Goal: Information Seeking & Learning: Learn about a topic

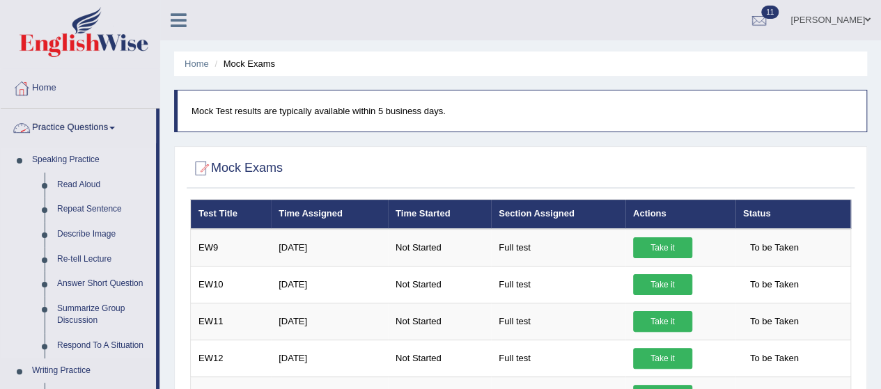
click at [77, 158] on link "Speaking Practice" at bounding box center [91, 160] width 130 height 25
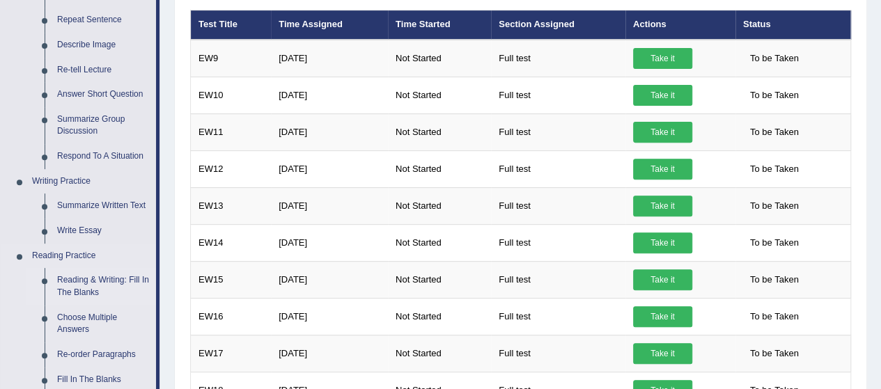
scroll to position [209, 0]
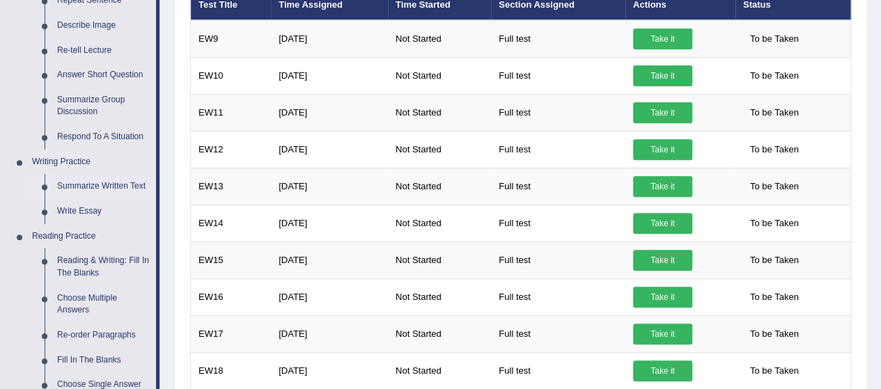
click at [102, 186] on link "Summarize Written Text" at bounding box center [103, 186] width 105 height 25
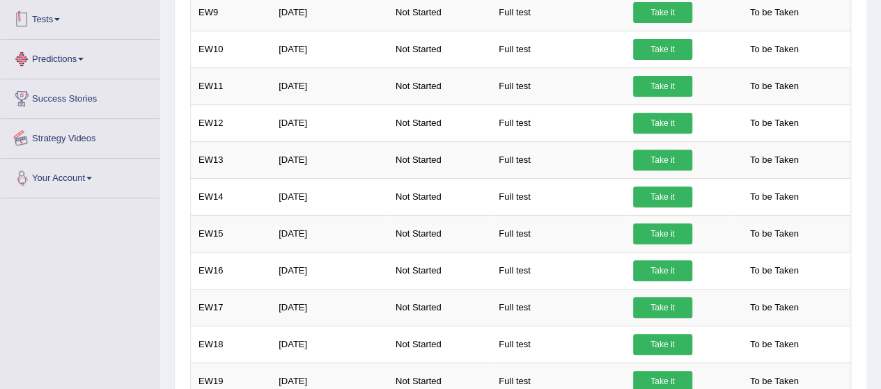
scroll to position [300, 0]
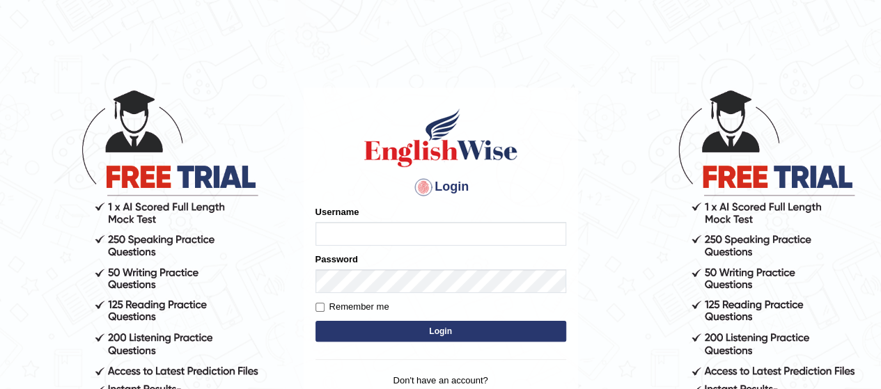
type input "MoneelS"
click at [402, 336] on button "Login" at bounding box center [441, 331] width 251 height 21
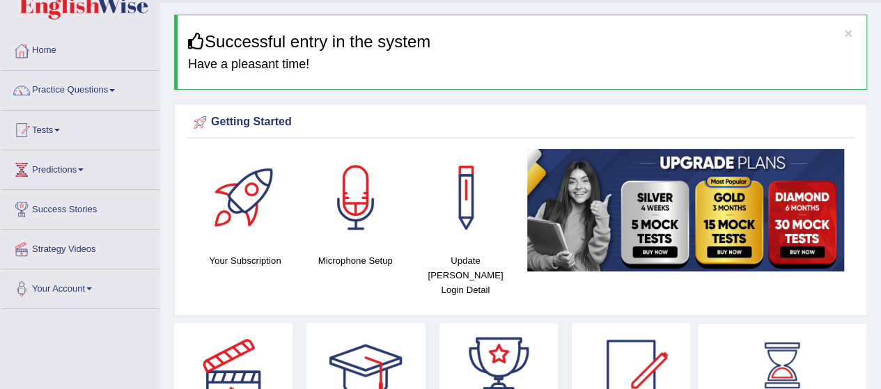
scroll to position [70, 0]
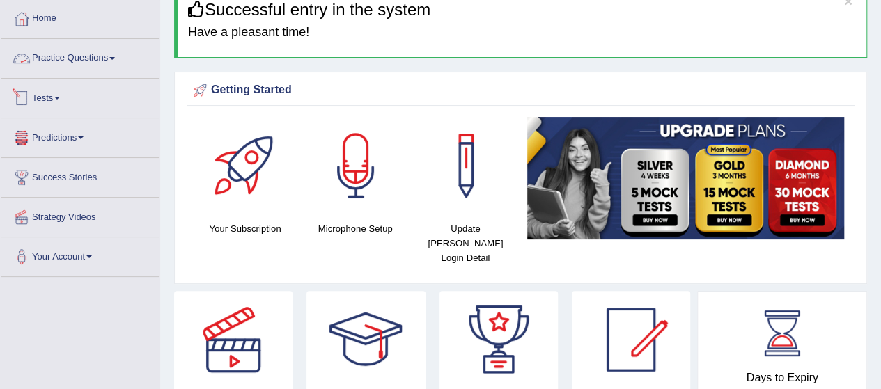
click at [81, 59] on link "Practice Questions" at bounding box center [80, 56] width 159 height 35
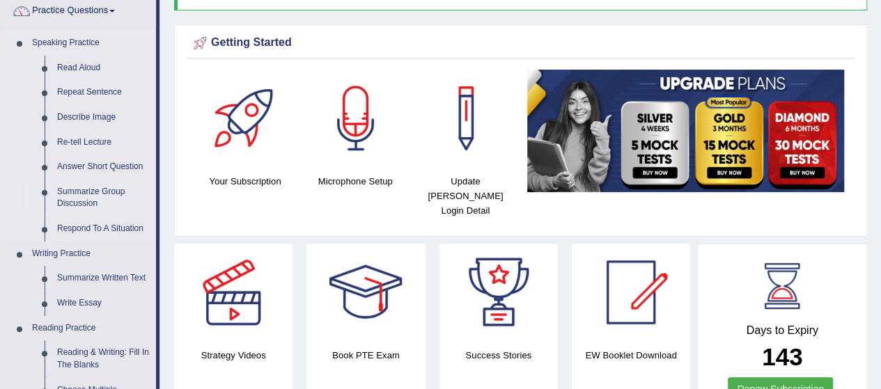
scroll to position [139, 0]
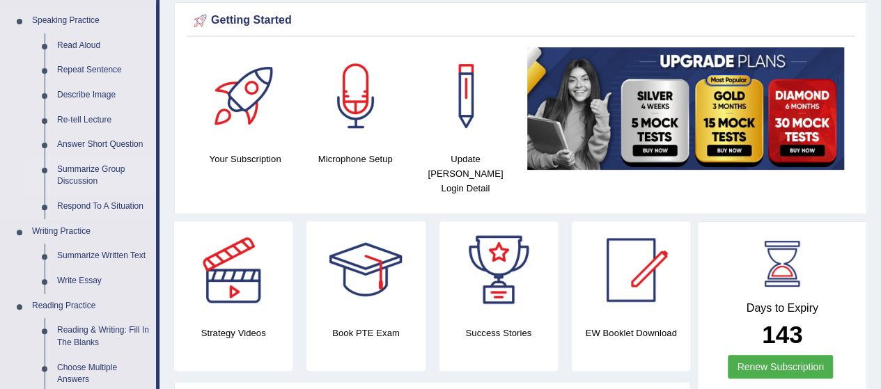
click at [86, 252] on link "Summarize Written Text" at bounding box center [103, 256] width 105 height 25
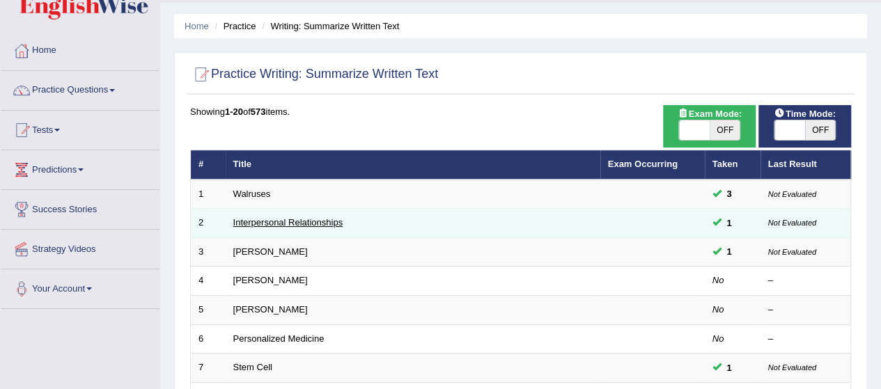
scroll to position [70, 0]
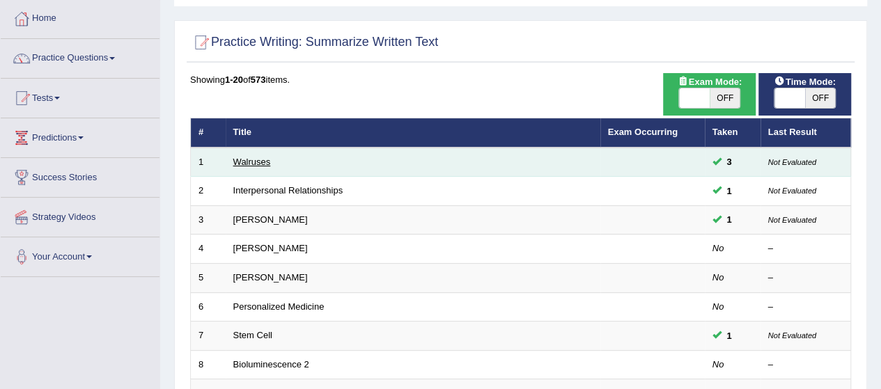
click at [252, 165] on link "Walruses" at bounding box center [252, 162] width 38 height 10
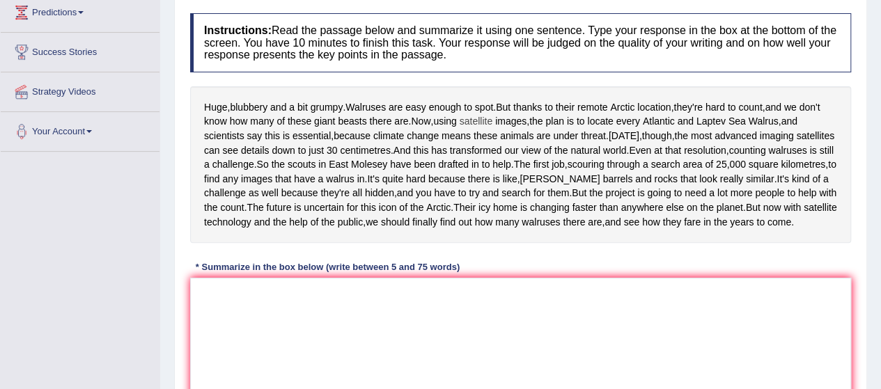
scroll to position [227, 0]
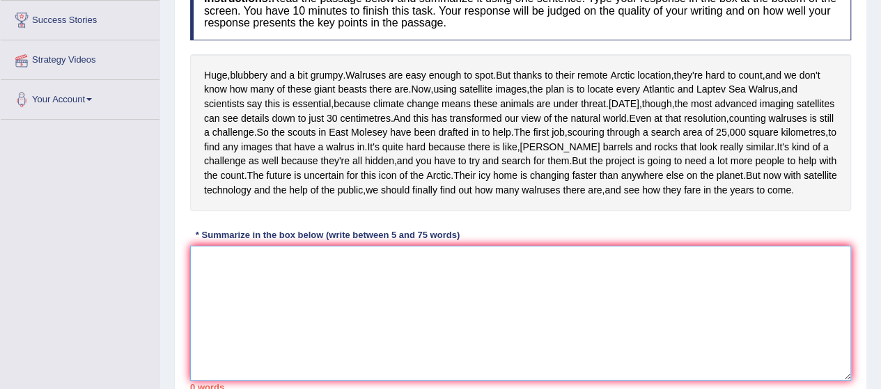
click at [343, 349] on textarea at bounding box center [520, 313] width 661 height 135
type textarea "W"
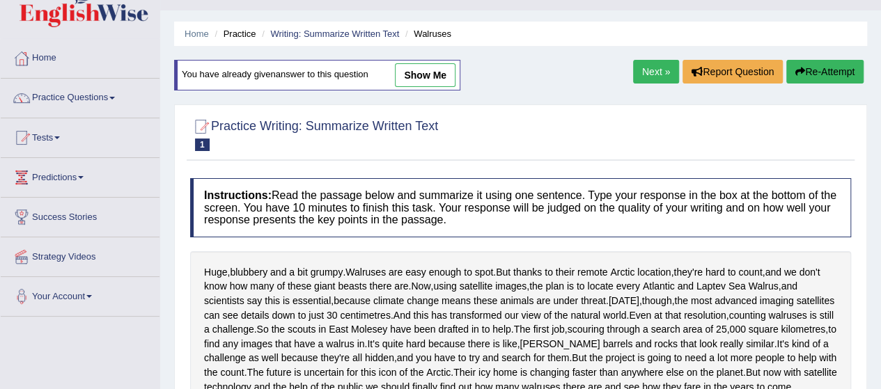
scroll to position [18, 0]
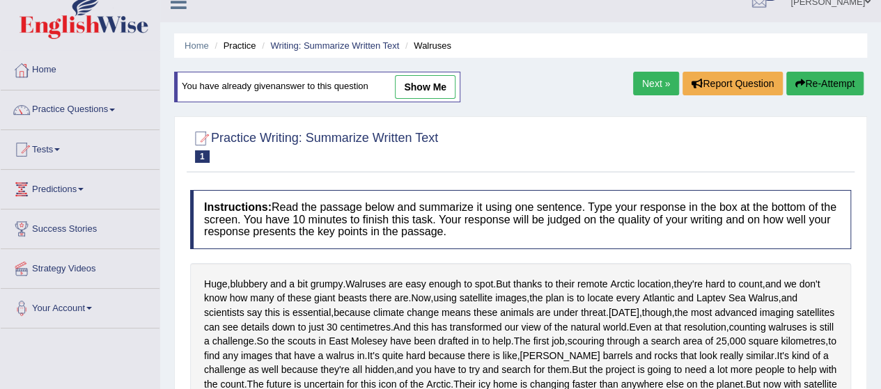
click at [641, 79] on link "Next »" at bounding box center [656, 84] width 46 height 24
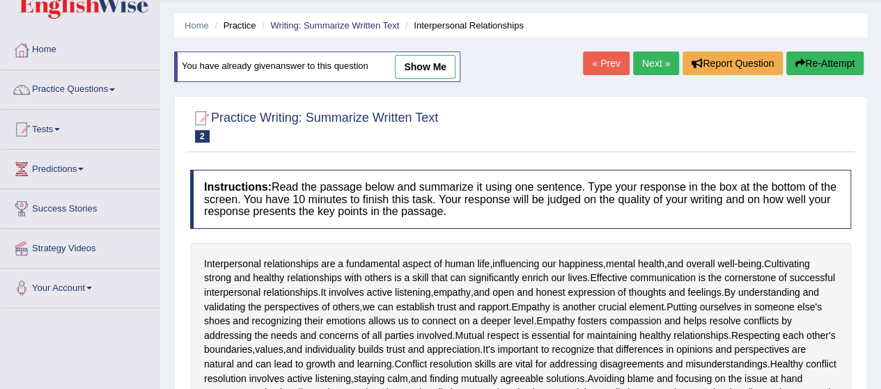
scroll to position [70, 0]
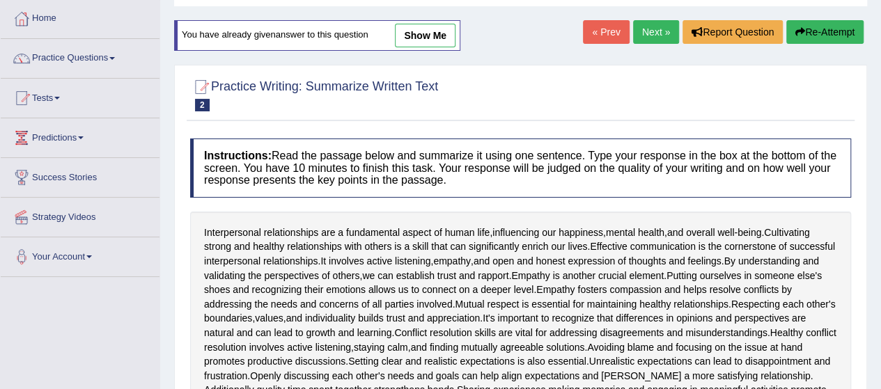
click at [821, 36] on button "Re-Attempt" at bounding box center [825, 32] width 77 height 24
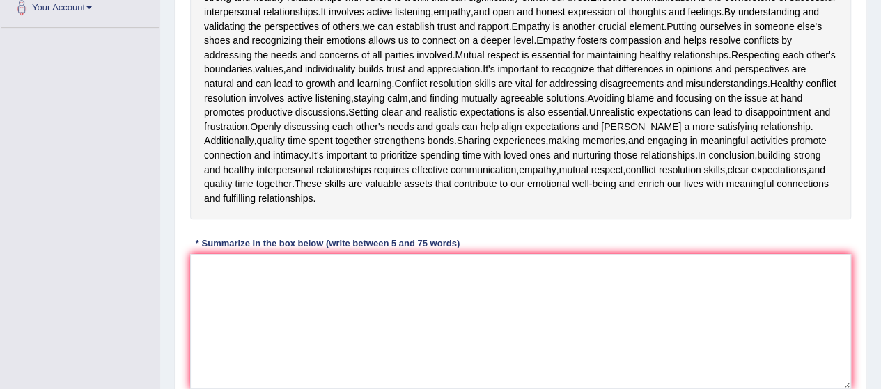
scroll to position [348, 0]
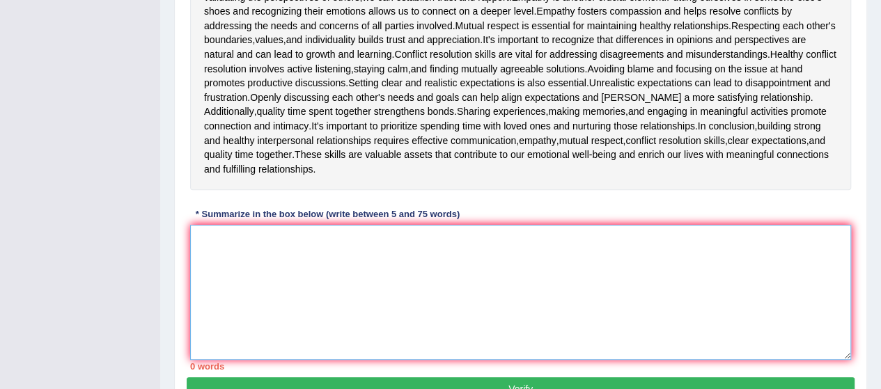
click at [201, 233] on textarea at bounding box center [520, 292] width 661 height 135
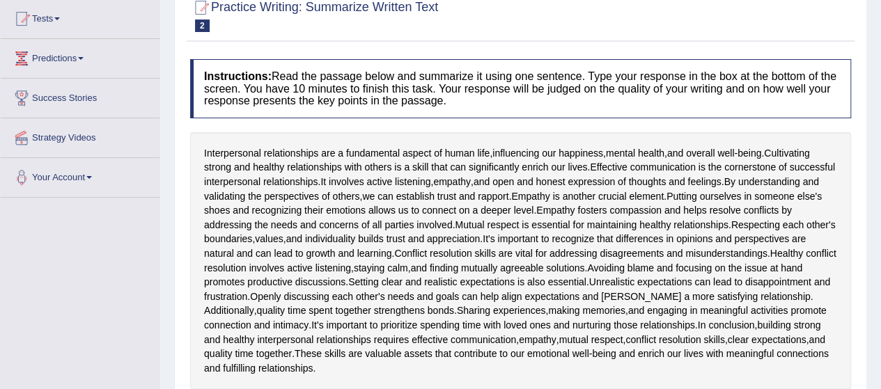
scroll to position [68, 0]
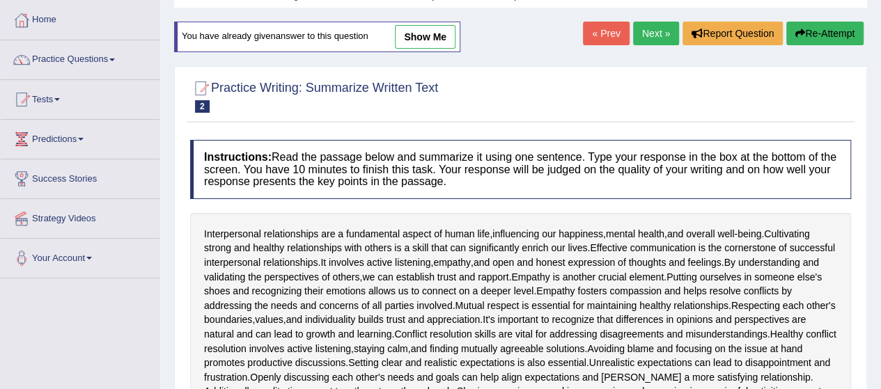
click at [830, 27] on button "Re-Attempt" at bounding box center [825, 34] width 77 height 24
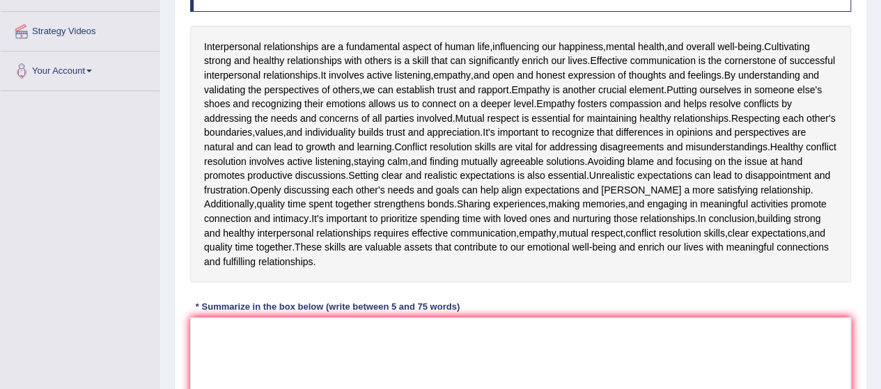
scroll to position [277, 0]
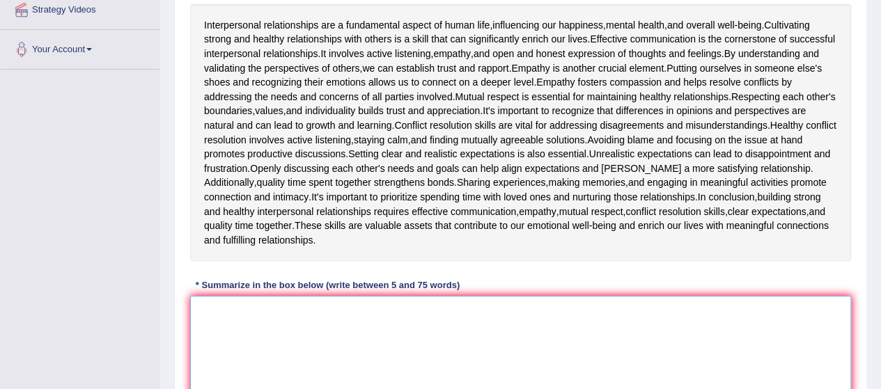
click at [198, 311] on textarea at bounding box center [520, 363] width 661 height 135
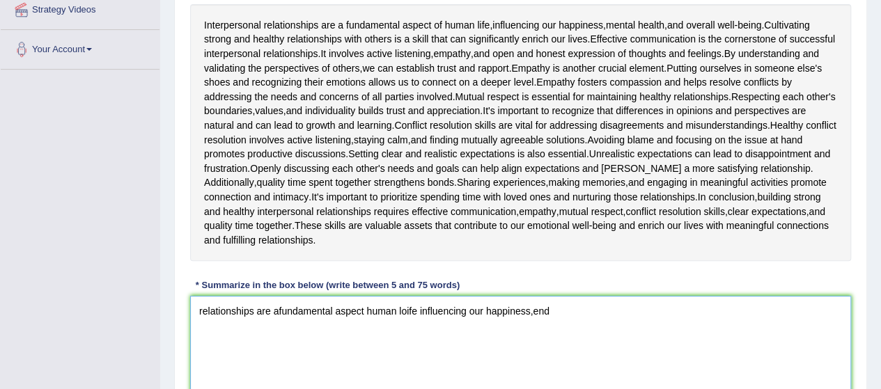
click at [204, 338] on textarea "relationships are afundamental aspect human loife influencing our happiness,end" at bounding box center [520, 363] width 661 height 135
click at [198, 330] on textarea "relationships are afundamental aspect human loife influencing our happiness,end" at bounding box center [520, 363] width 661 height 135
click at [201, 339] on textarea "relationships are afundamental aspect human loife influencing our happiness,end" at bounding box center [520, 363] width 661 height 135
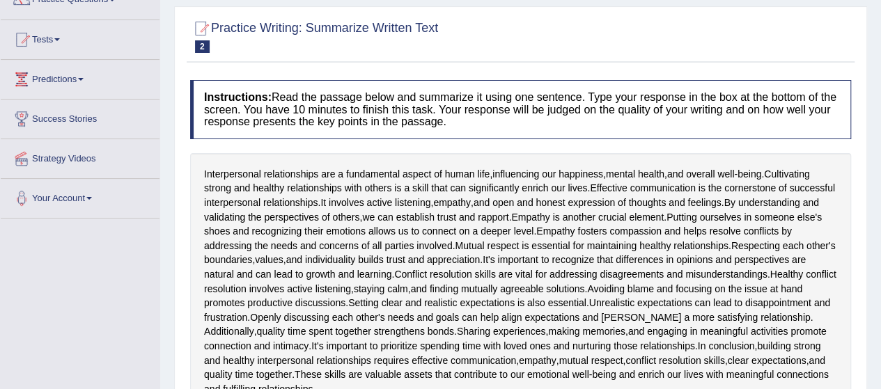
scroll to position [70, 0]
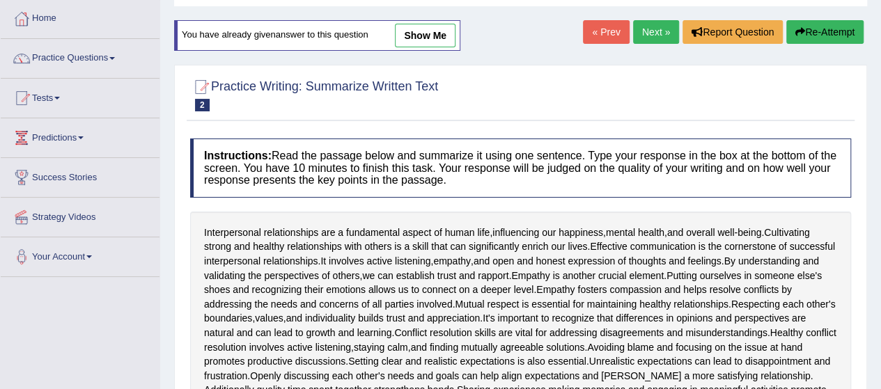
type textarea "relationships are afundamental aspect human loife influencing our happiness,end"
drag, startPoint x: 815, startPoint y: 29, endPoint x: 791, endPoint y: 34, distance: 24.3
click at [801, 33] on button "Re-Attempt" at bounding box center [825, 32] width 77 height 24
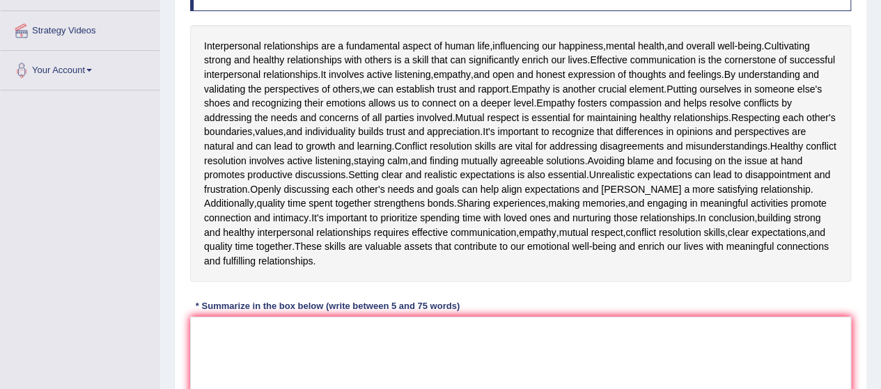
scroll to position [279, 0]
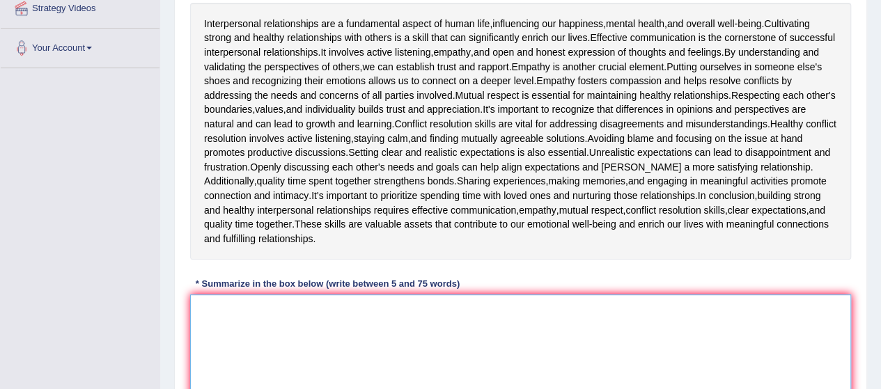
click at [208, 306] on textarea at bounding box center [520, 362] width 661 height 135
type textarea "r"
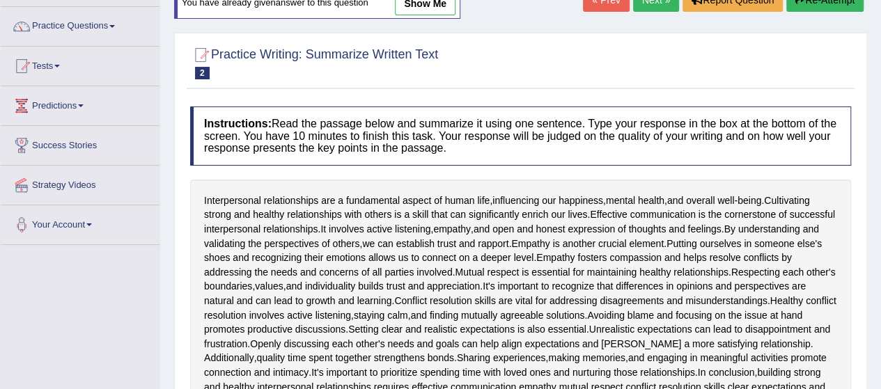
scroll to position [68, 0]
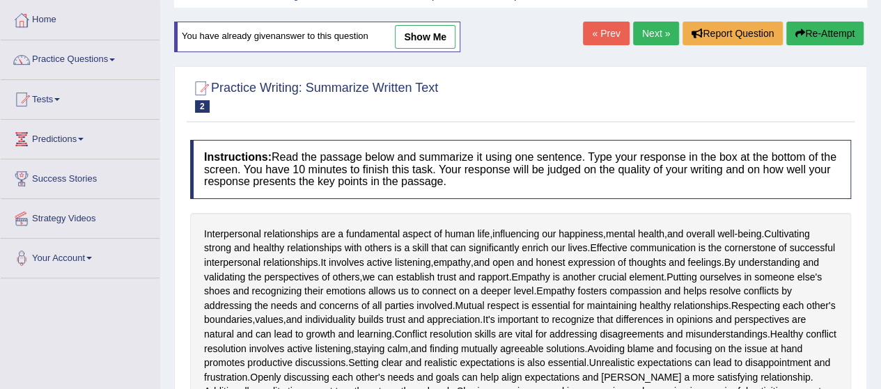
drag, startPoint x: 819, startPoint y: 24, endPoint x: 809, endPoint y: 30, distance: 11.2
click at [810, 30] on button "Re-Attempt" at bounding box center [825, 34] width 77 height 24
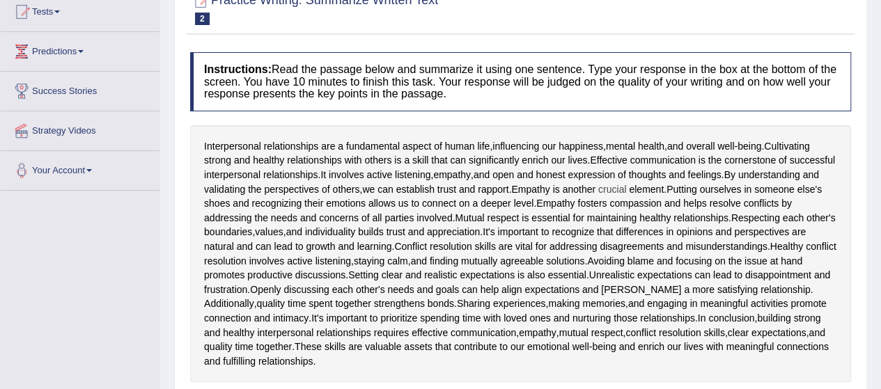
scroll to position [68, 0]
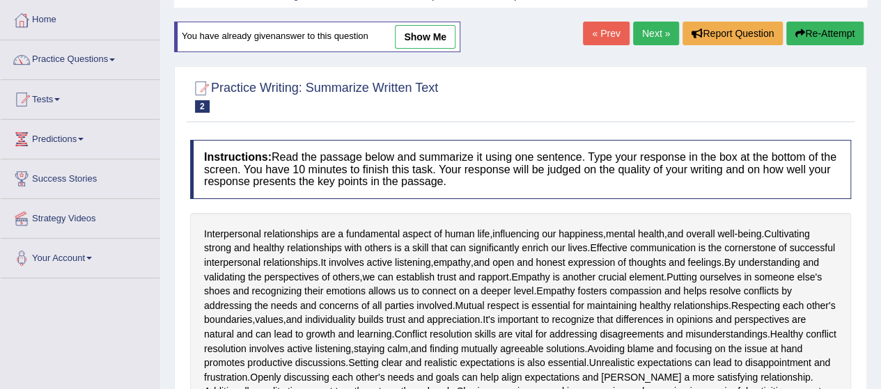
click at [799, 30] on icon "button" at bounding box center [801, 34] width 10 height 10
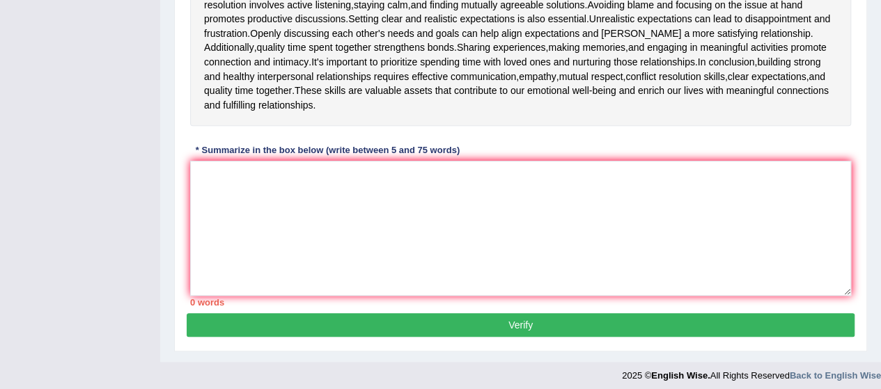
scroll to position [417, 0]
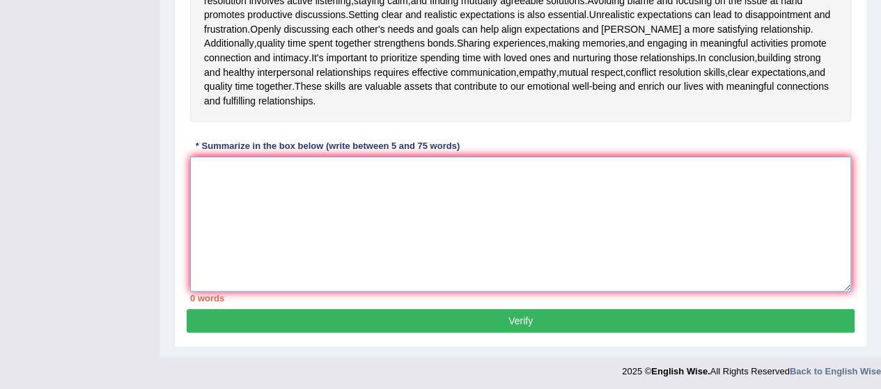
click at [298, 178] on textarea at bounding box center [520, 224] width 661 height 135
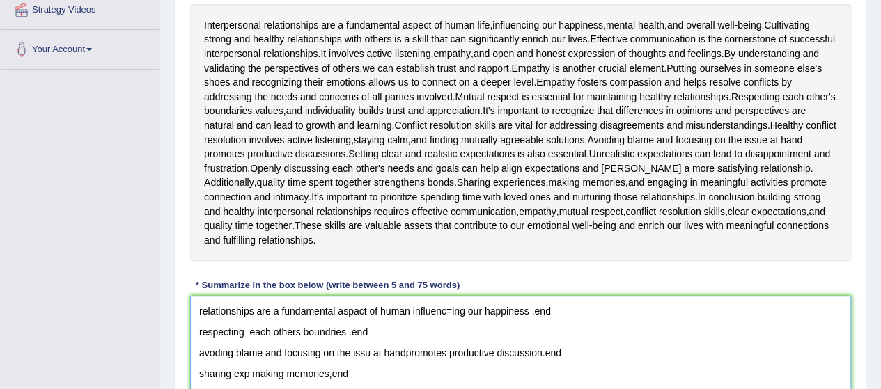
scroll to position [286, 0]
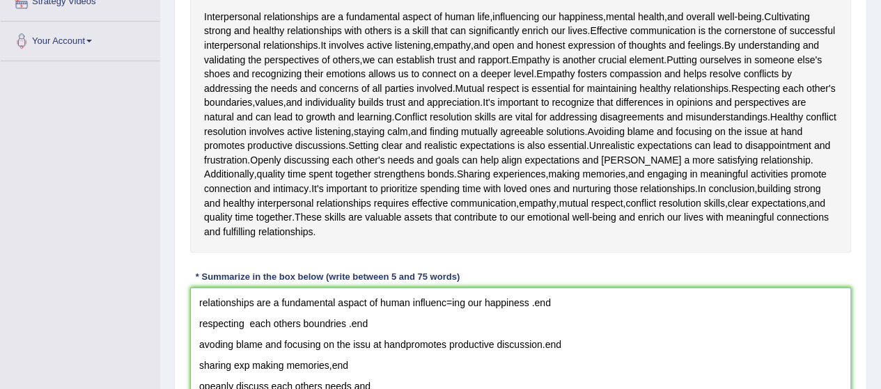
click at [194, 302] on textarea "relationships are a fundamental aspact of human influenc=ing our happiness .end…" at bounding box center [520, 355] width 661 height 135
click at [698, 330] on textarea "relationships are a fundamental aspact of human influenc=ing our happiness .end…" at bounding box center [520, 355] width 661 height 135
click at [201, 296] on textarea "relationships are a fundamental aspact of human influenc=ing our happiness .end…" at bounding box center [520, 355] width 661 height 135
click at [451, 303] on textarea "relationships are a fundamental aspact of human influenc=ing our happiness .end…" at bounding box center [520, 355] width 661 height 135
click at [575, 301] on textarea "relationships are a fundamental aspact of human influencing our happiness .end …" at bounding box center [520, 355] width 661 height 135
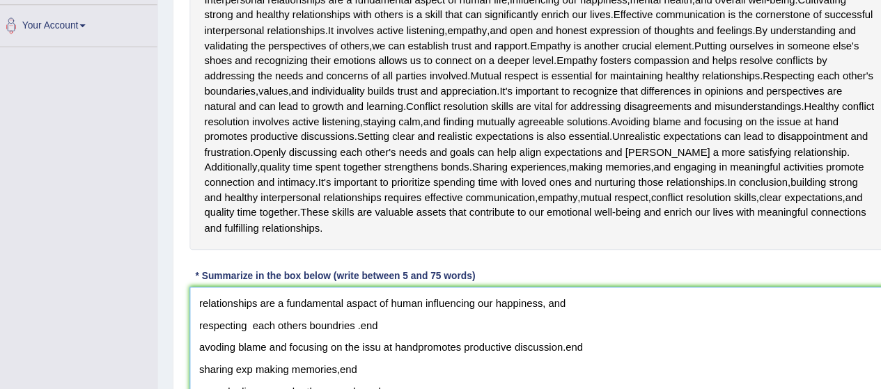
click at [195, 301] on textarea "relationships are a fundamental aspact of human influencing our happiness, and …" at bounding box center [520, 355] width 661 height 135
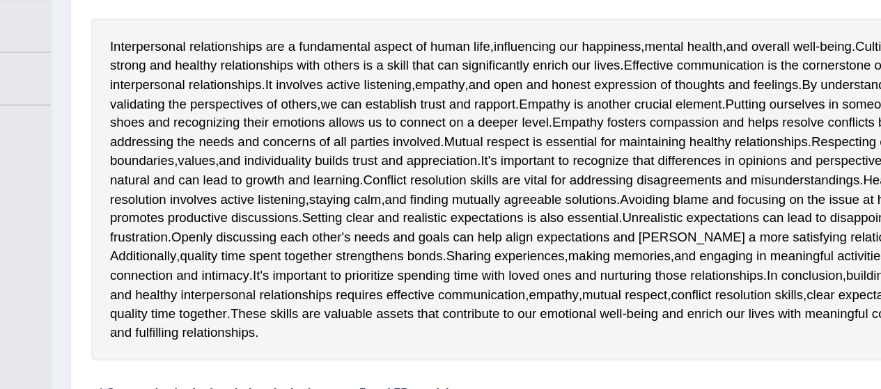
scroll to position [260, 0]
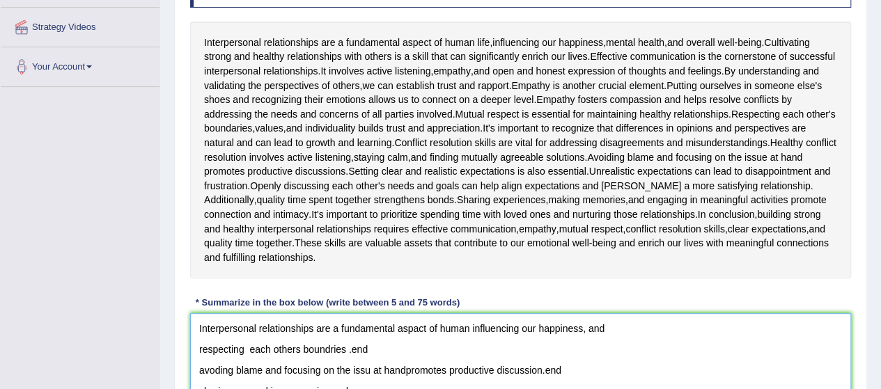
click at [663, 330] on textarea "Interpersonal relationships are a fundamental aspact of human influencing our h…" at bounding box center [520, 381] width 661 height 135
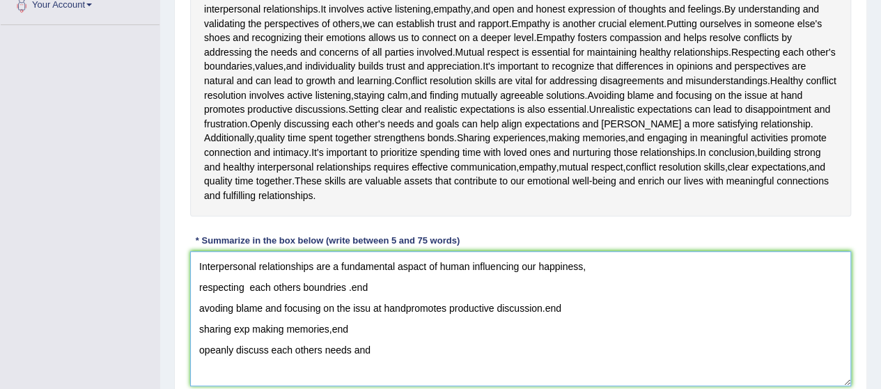
scroll to position [417, 0]
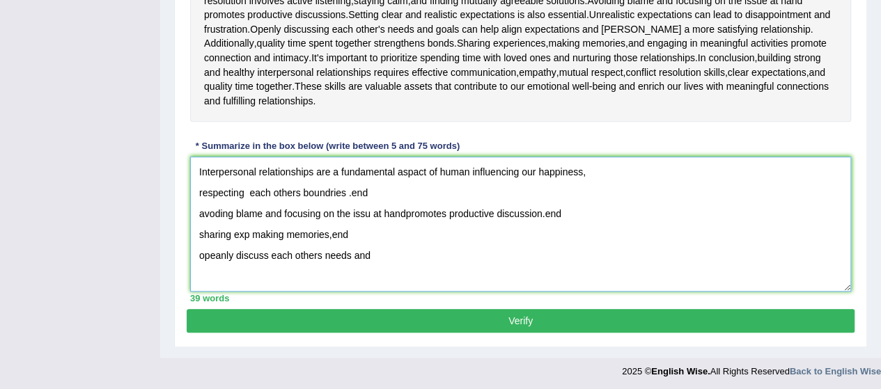
type textarea "Interpersonal relationships are a fundamental aspact of human influencing our h…"
click at [359, 310] on button "Verify" at bounding box center [521, 321] width 668 height 24
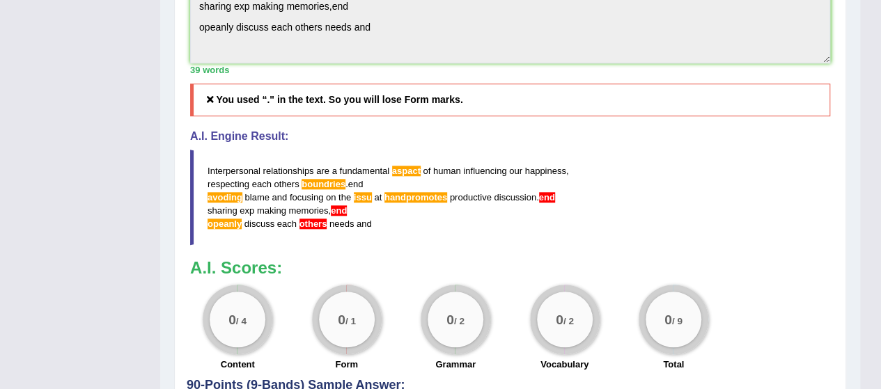
scroll to position [614, 0]
click at [325, 291] on div "0 / 1" at bounding box center [347, 320] width 70 height 70
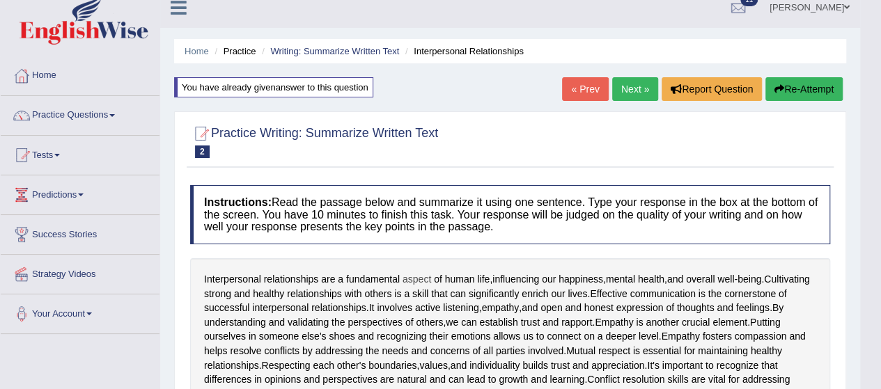
scroll to position [13, 0]
click at [795, 83] on button "Re-Attempt" at bounding box center [804, 89] width 77 height 24
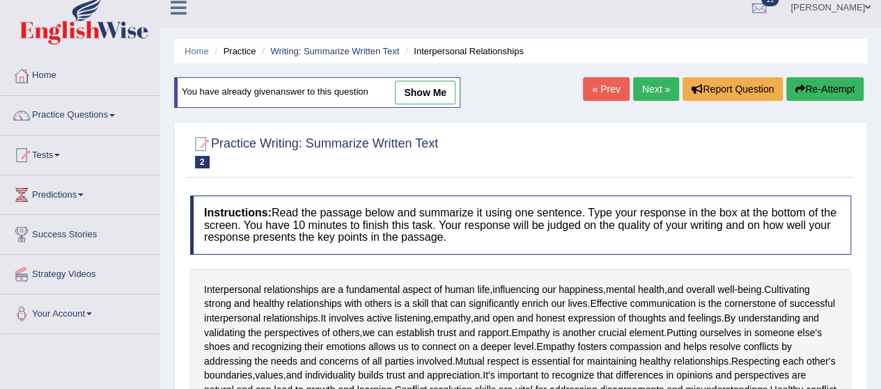
click at [800, 86] on icon "button" at bounding box center [801, 89] width 10 height 10
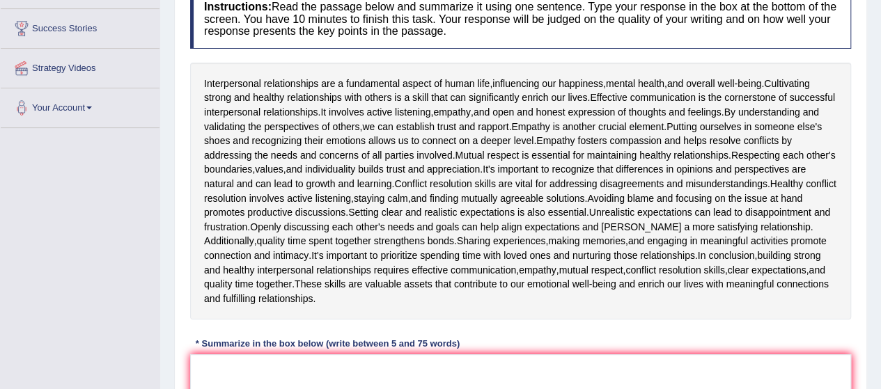
scroll to position [222, 0]
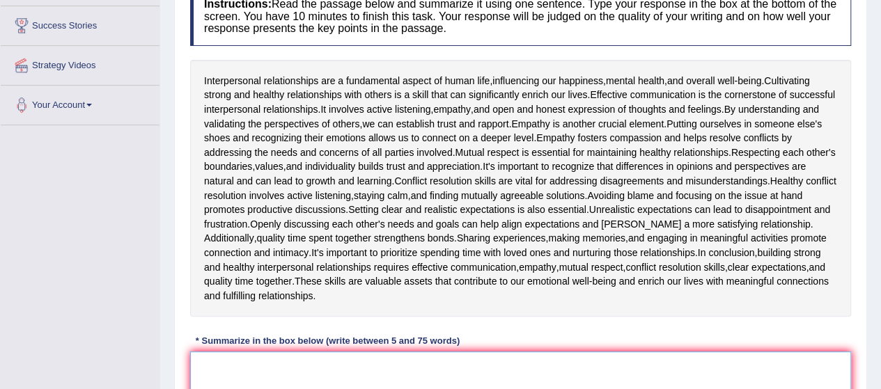
paste textarea "relationships are a fundamental aspact of human influenc=ing our happiness .end…"
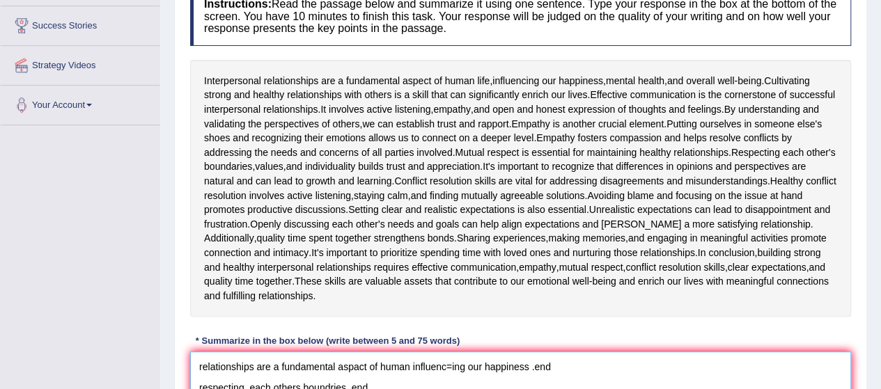
scroll to position [286, 0]
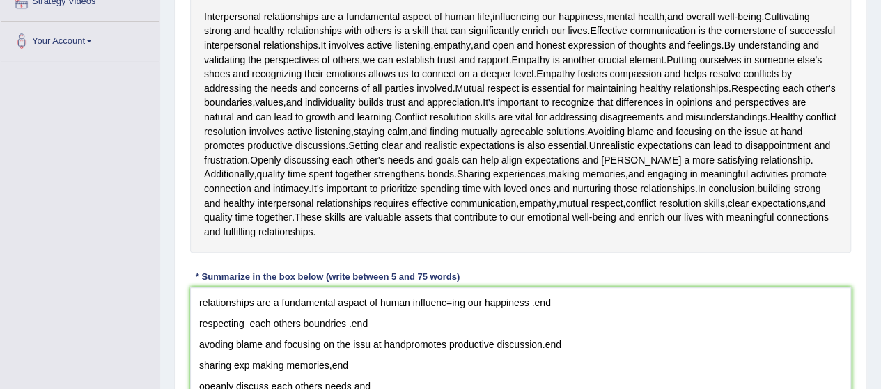
click at [780, 260] on div "Instructions: Read the passage below and summarize it using one sentence. Type …" at bounding box center [521, 178] width 668 height 525
click at [198, 300] on textarea "relationships are a fundamental aspact of human influenc=ing our happiness .end…" at bounding box center [520, 355] width 661 height 135
drag, startPoint x: 515, startPoint y: 298, endPoint x: 539, endPoint y: 300, distance: 24.5
click at [516, 298] on textarea "Interpersonal relationships are a fundamental aspact of human influenc=ing our …" at bounding box center [520, 355] width 661 height 135
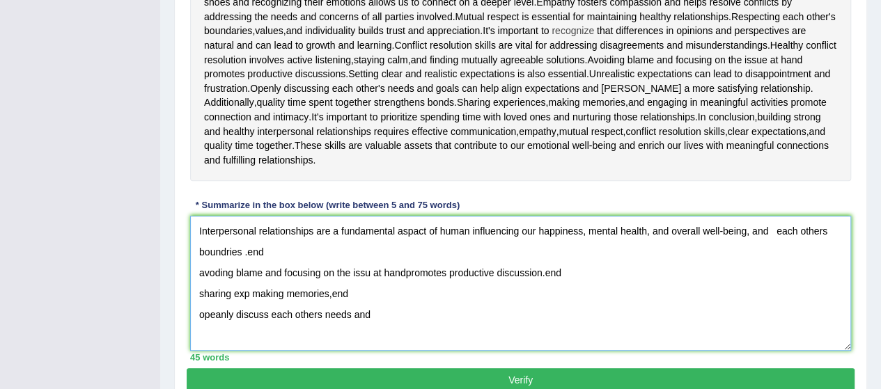
scroll to position [417, 0]
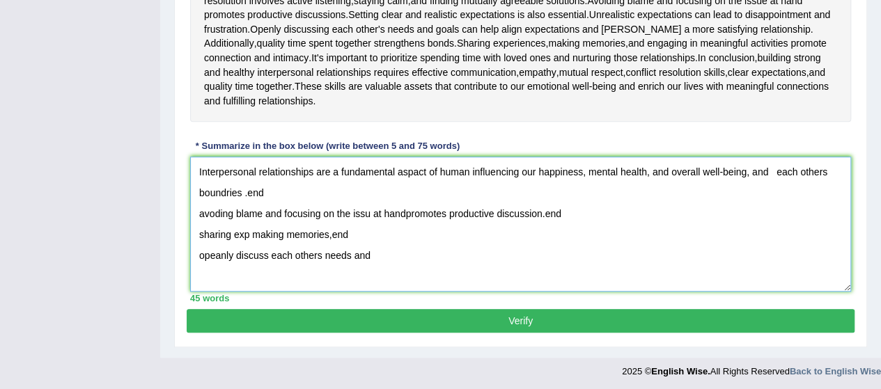
drag, startPoint x: 390, startPoint y: 249, endPoint x: 186, endPoint y: 189, distance: 212.9
click at [187, 189] on div "Instructions: Read the passage below and summarize it using one sentence. Type …" at bounding box center [521, 47] width 668 height 525
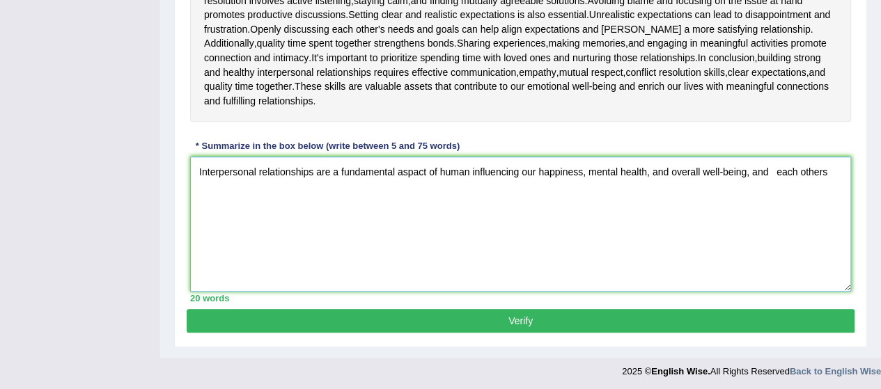
drag, startPoint x: 783, startPoint y: 172, endPoint x: 808, endPoint y: 171, distance: 25.1
click at [791, 171] on textarea "Interpersonal relationships are a fundamental aspact of human influencing our h…" at bounding box center [520, 224] width 661 height 135
drag, startPoint x: 768, startPoint y: 173, endPoint x: 853, endPoint y: 157, distance: 85.8
click at [853, 157] on div "Instructions: Read the passage below and summarize it using one sentence. Type …" at bounding box center [521, 47] width 668 height 525
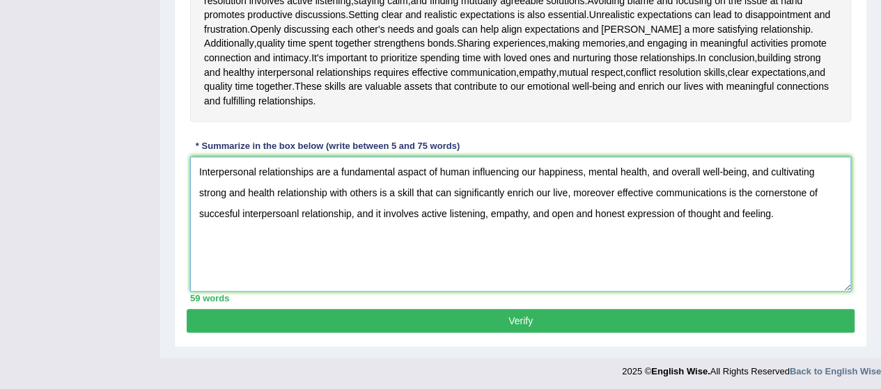
drag, startPoint x: 194, startPoint y: 169, endPoint x: 791, endPoint y: 203, distance: 598.0
click at [784, 206] on textarea "Interpersonal relationships are a fundamental aspact of human influencing our h…" at bounding box center [520, 224] width 661 height 135
type textarea "Interpersonal relationships are a fundamental aspact of human influencing our h…"
click at [665, 318] on button "Verify" at bounding box center [521, 321] width 668 height 24
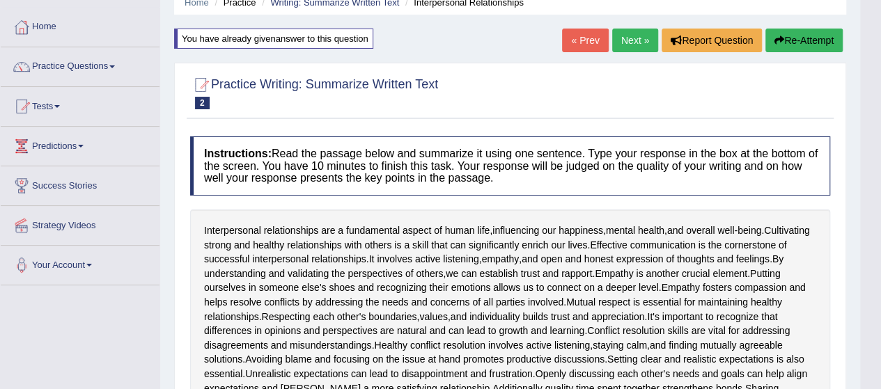
scroll to position [0, 0]
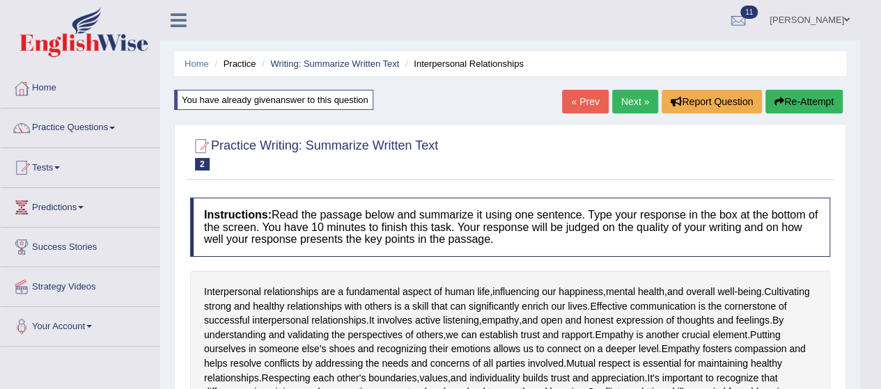
click at [813, 98] on button "Re-Attempt" at bounding box center [804, 102] width 77 height 24
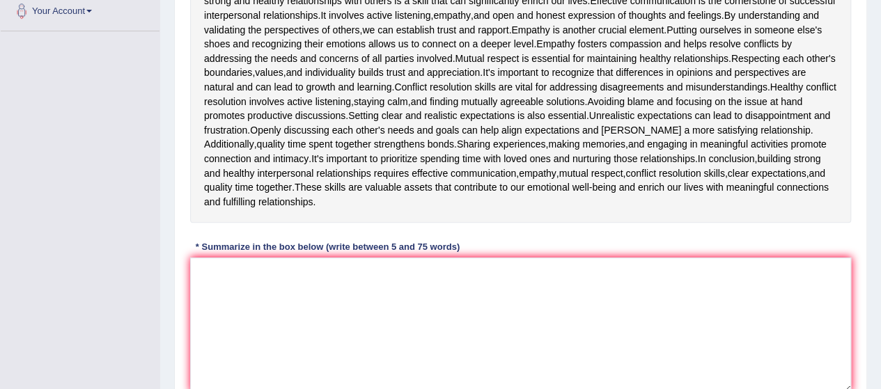
scroll to position [417, 0]
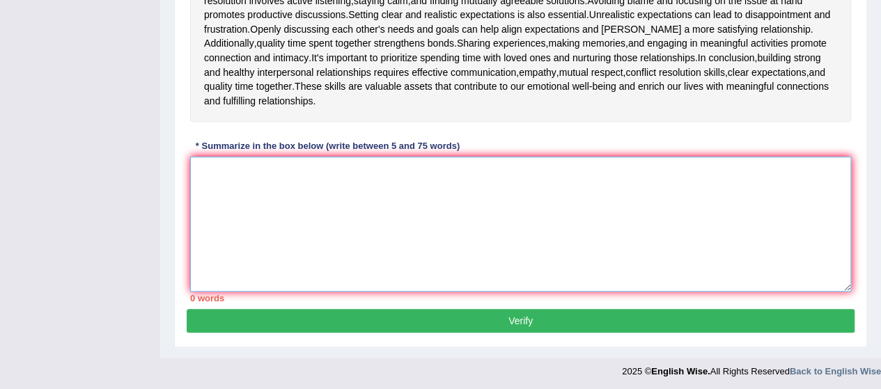
click at [451, 198] on textarea at bounding box center [520, 224] width 661 height 135
paste textarea "Interpersonal relationships are a fundamental aspact of human influencing our h…"
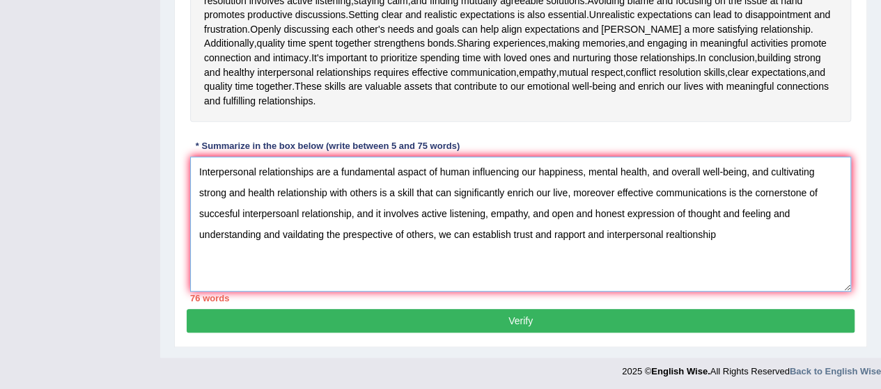
drag, startPoint x: 744, startPoint y: 219, endPoint x: 278, endPoint y: 187, distance: 467.2
click at [269, 144] on div "Instructions: Read the passage below and summarize it using one sentence. Type …" at bounding box center [521, 47] width 668 height 525
click at [314, 236] on textarea "Interpersonal relationships are a fundamental aspact of human influencing our h…" at bounding box center [520, 224] width 661 height 135
drag, startPoint x: 201, startPoint y: 166, endPoint x: 848, endPoint y: 276, distance: 655.8
click at [848, 276] on textarea "Interpersonal relationships are a fundamental aspact of human influencing our h…" at bounding box center [520, 224] width 661 height 135
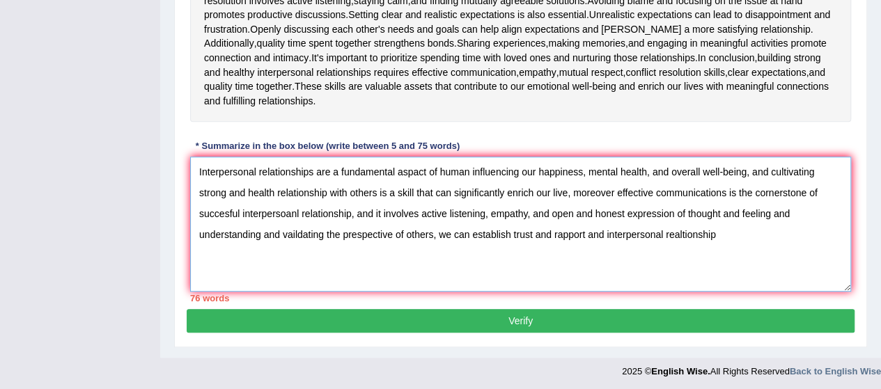
type textarea "Interpersonal relationships are a fundamental aspact of human influencing our h…"
click at [727, 318] on button "Verify" at bounding box center [521, 321] width 668 height 24
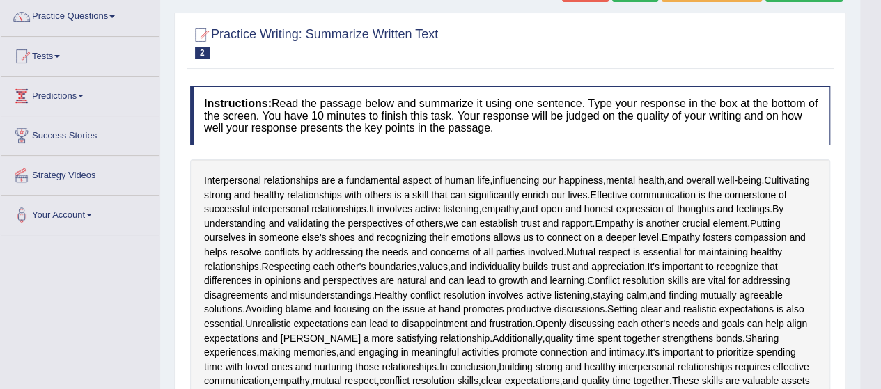
scroll to position [90, 0]
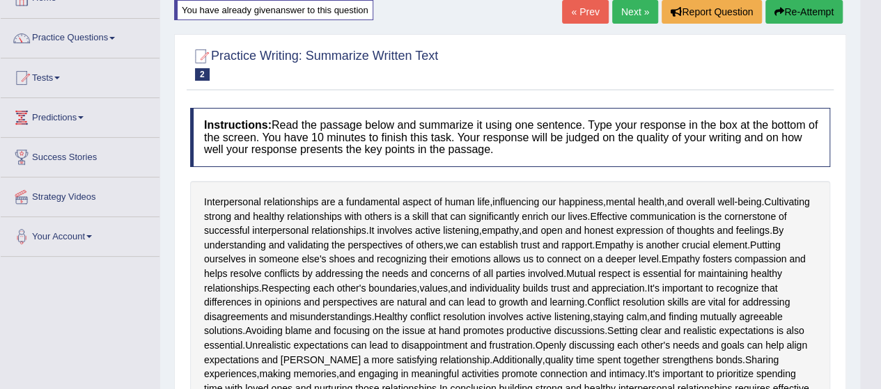
click at [789, 1] on button "Re-Attempt" at bounding box center [804, 12] width 77 height 24
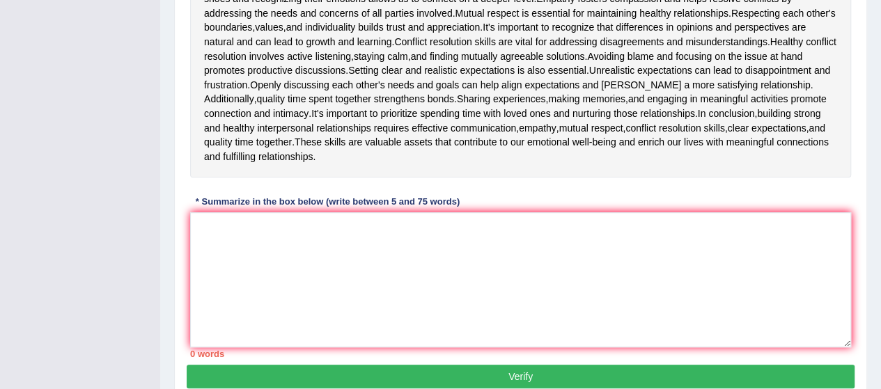
scroll to position [417, 0]
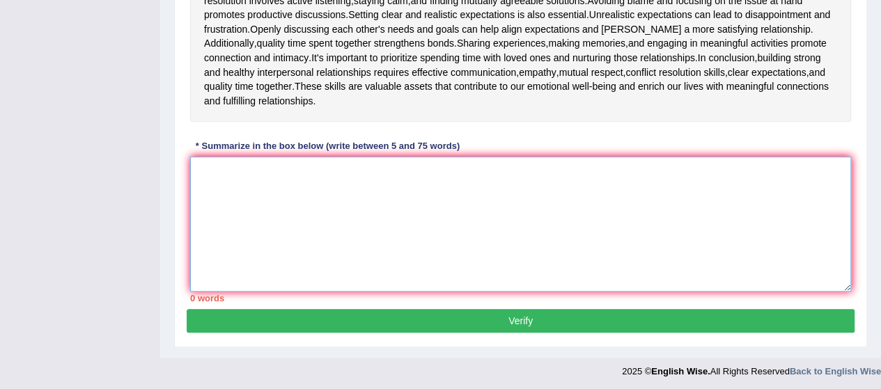
click at [421, 192] on textarea at bounding box center [520, 224] width 661 height 135
paste textarea "nterpersonal relationships are a fundamental aspact of human influencing our ha…"
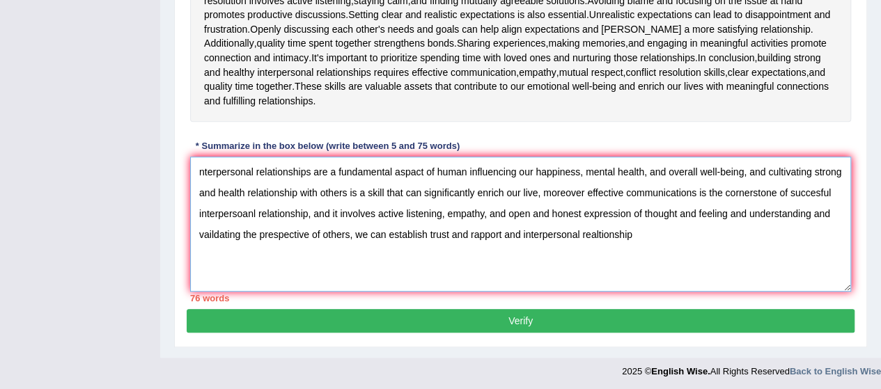
drag, startPoint x: 669, startPoint y: 233, endPoint x: 511, endPoint y: 259, distance: 159.5
click at [511, 259] on textarea "nterpersonal relationships are a fundamental aspact of human influencing our ha…" at bounding box center [520, 224] width 661 height 135
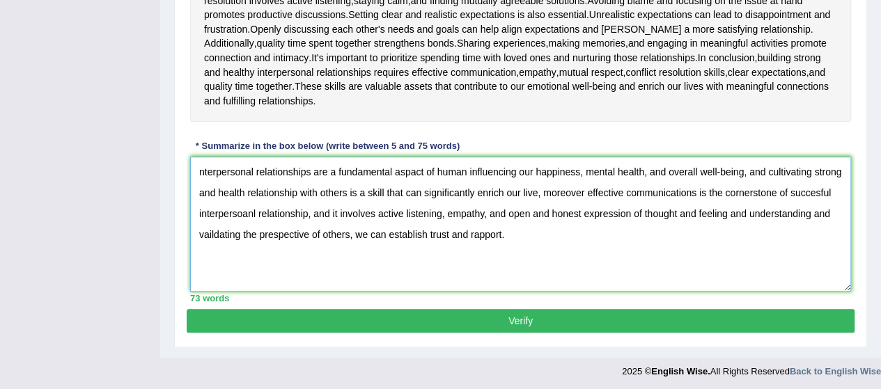
type textarea "nterpersonal relationships are a fundamental aspact of human influencing our ha…"
click at [520, 322] on button "Verify" at bounding box center [521, 321] width 668 height 24
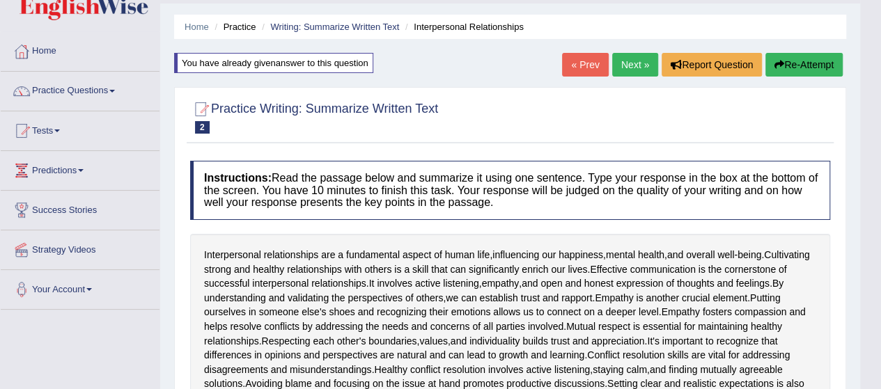
scroll to position [0, 0]
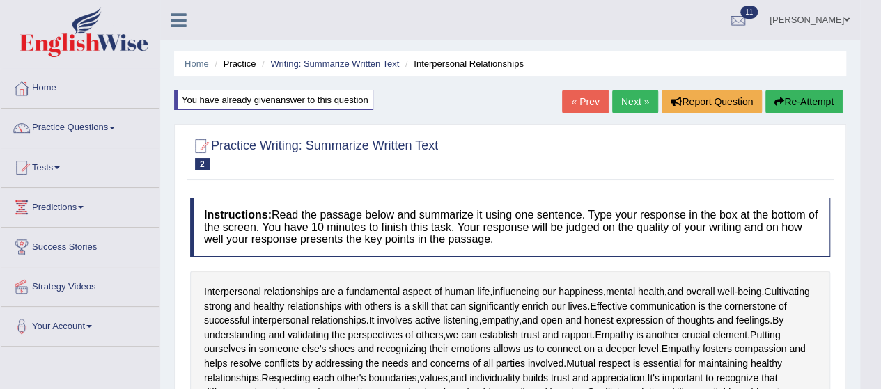
click at [633, 102] on link "Next »" at bounding box center [635, 102] width 46 height 24
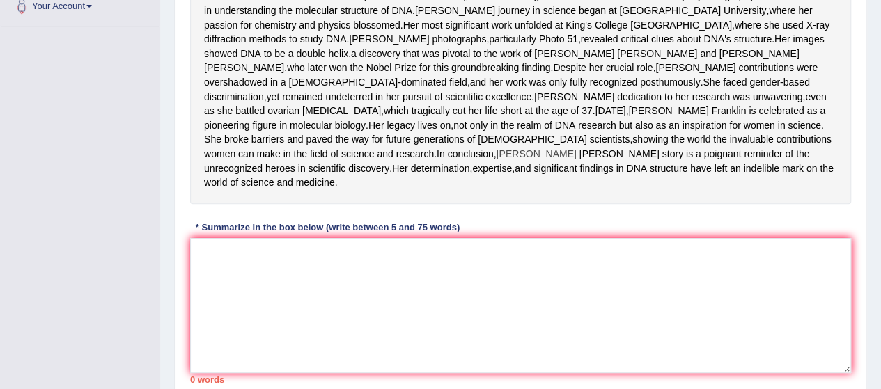
scroll to position [251, 0]
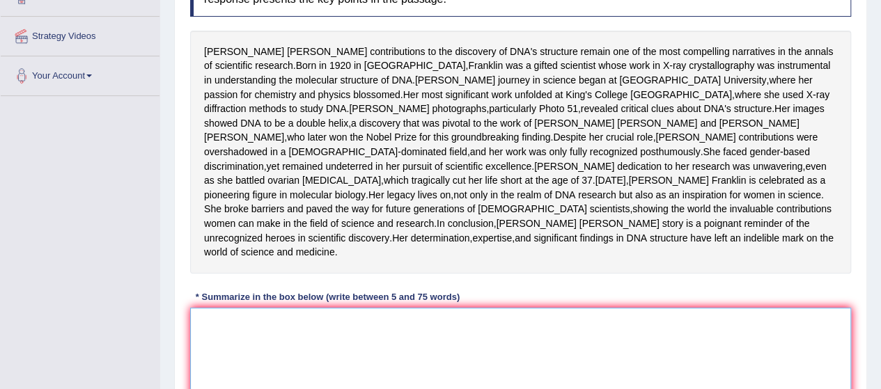
click at [217, 373] on textarea at bounding box center [520, 375] width 661 height 135
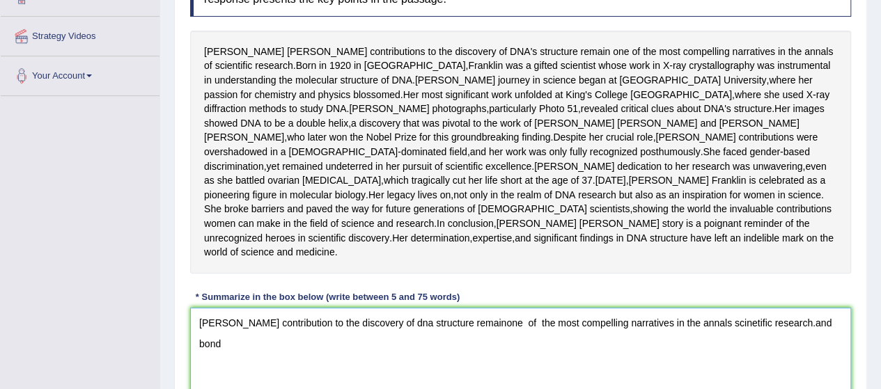
scroll to position [266, 0]
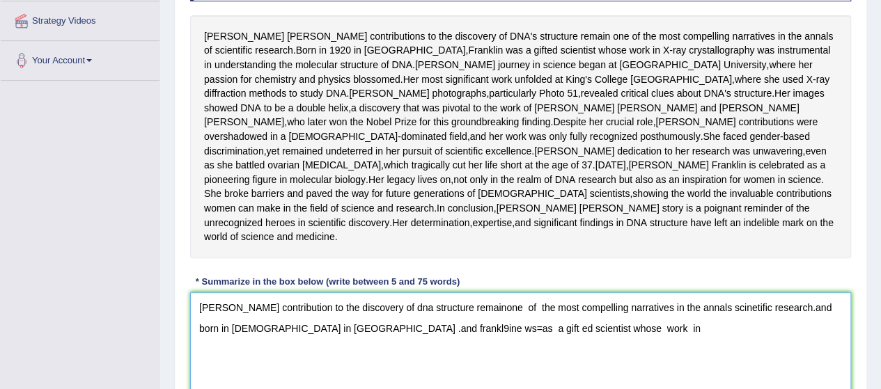
type textarea "rosalid frankline contribution to the discovery of dna structure remainone of t…"
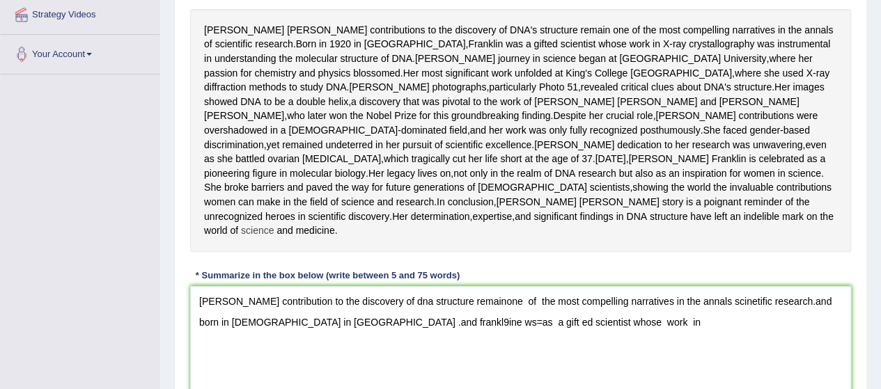
scroll to position [251, 0]
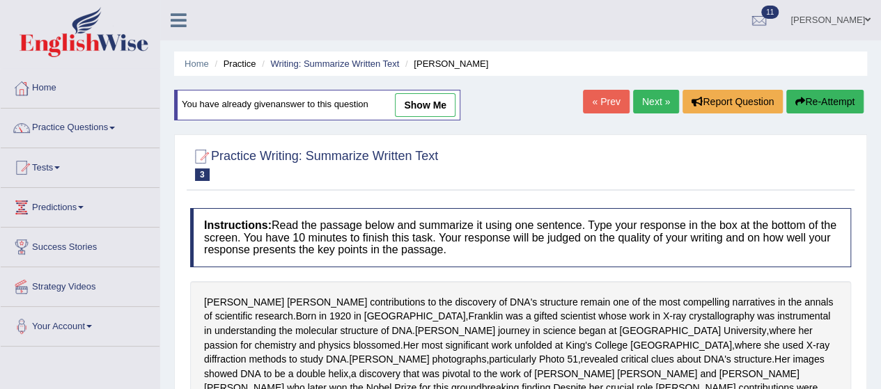
click at [794, 94] on button "Re-Attempt" at bounding box center [825, 102] width 77 height 24
click at [793, 97] on button "Re-Attempt" at bounding box center [825, 102] width 77 height 24
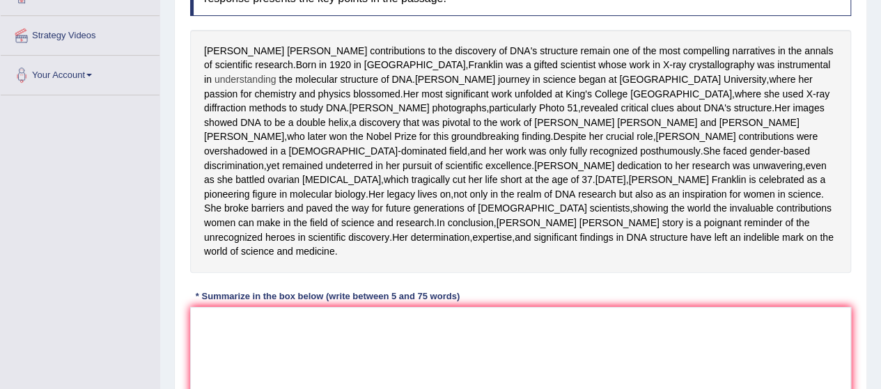
scroll to position [279, 0]
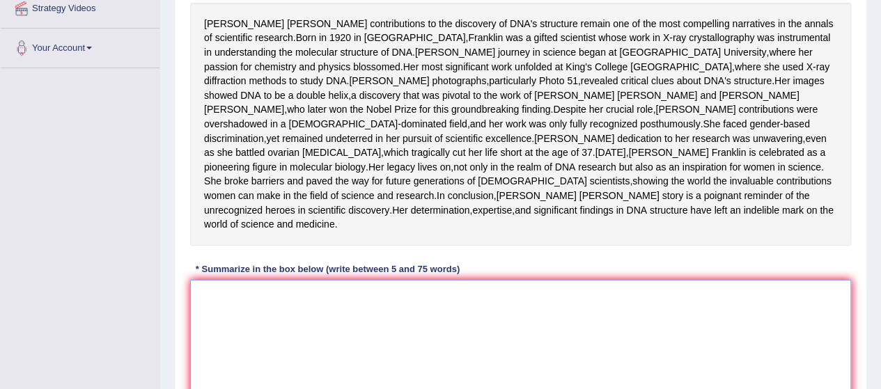
click at [268, 359] on textarea at bounding box center [520, 347] width 661 height 135
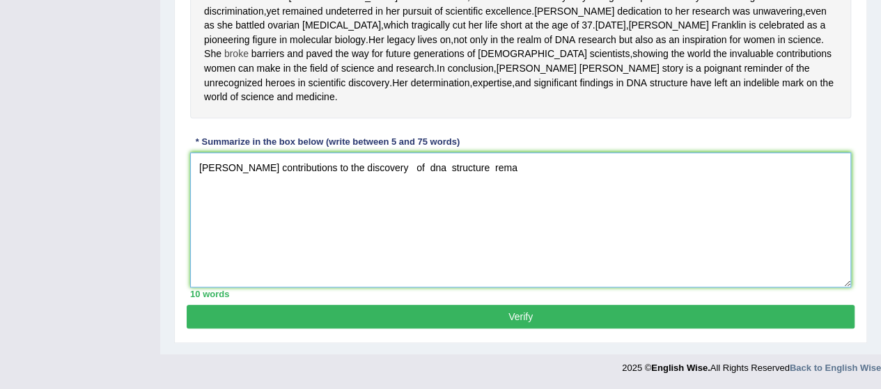
scroll to position [460, 0]
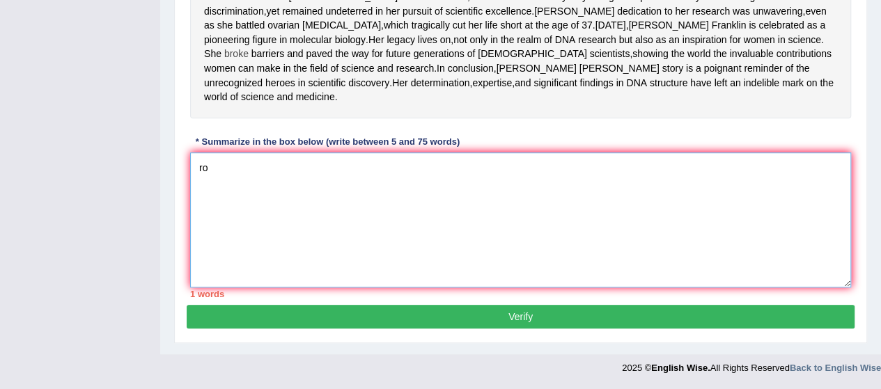
type textarea "r"
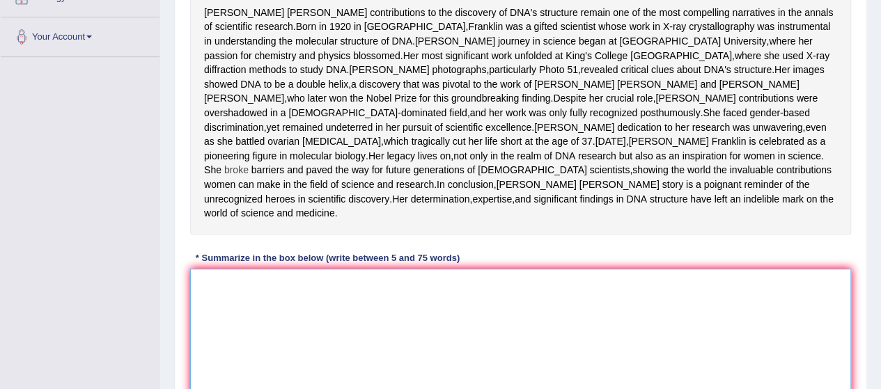
scroll to position [288, 0]
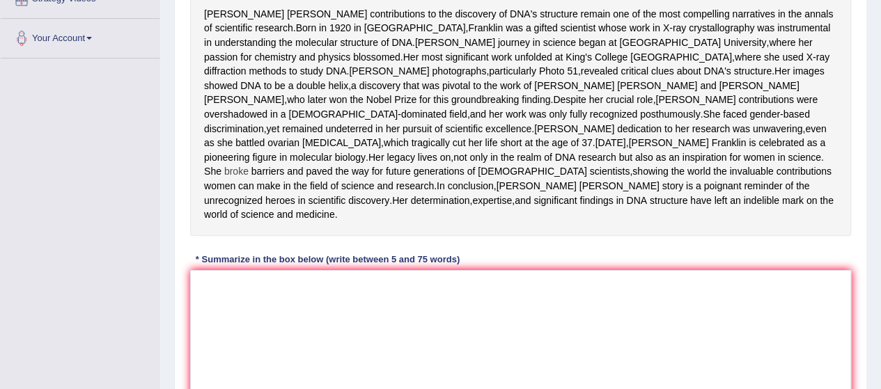
click at [328, 194] on span "field" at bounding box center [319, 186] width 18 height 15
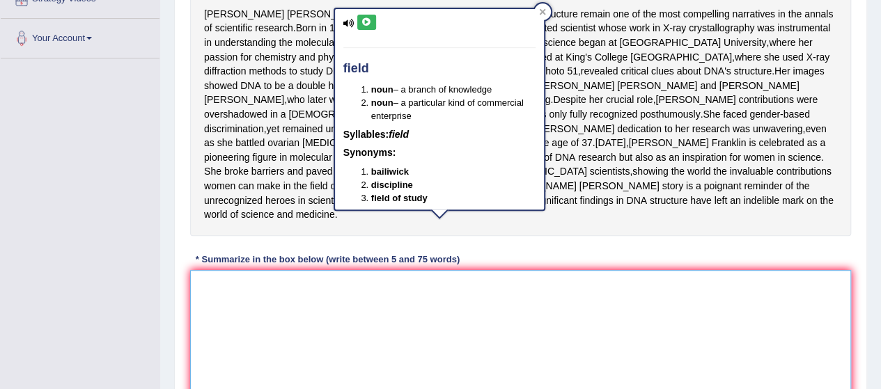
click at [277, 353] on textarea at bounding box center [520, 337] width 661 height 135
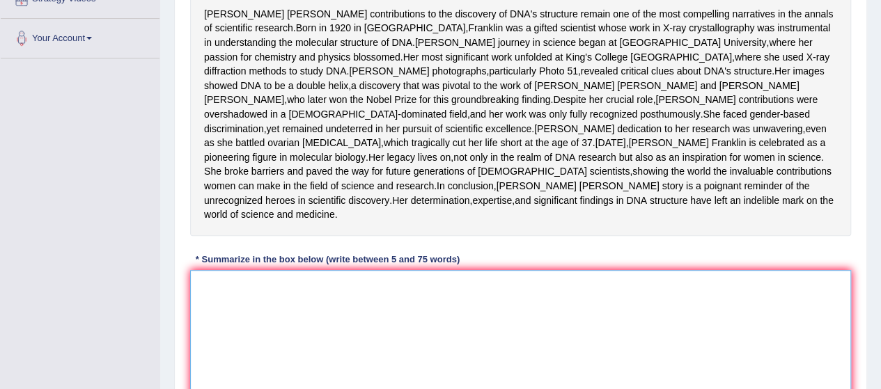
type textarea "r"
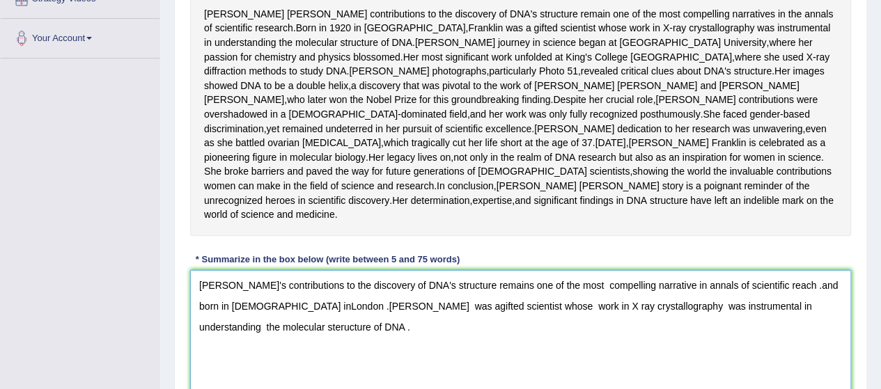
scroll to position [460, 0]
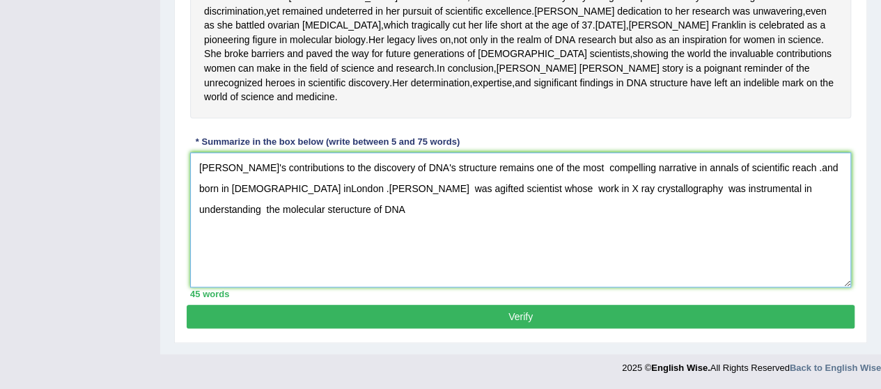
drag, startPoint x: 192, startPoint y: 175, endPoint x: 334, endPoint y: 318, distance: 202.0
click at [334, 318] on div "Practice Writing: Summarize Written Text 3 Rosalid Franklin Instructions: Read …" at bounding box center [520, 35] width 693 height 615
type textarea "Rosalind Franbklin's contributions to the discovery of DNA's structure remains …"
click at [334, 318] on button "Verify" at bounding box center [521, 317] width 668 height 24
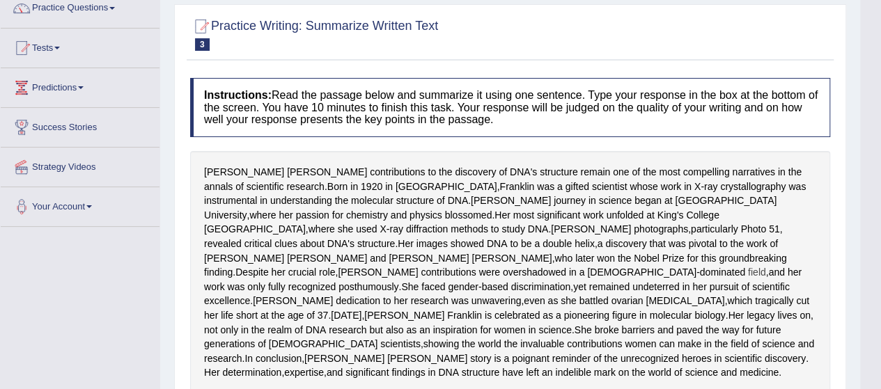
scroll to position [0, 0]
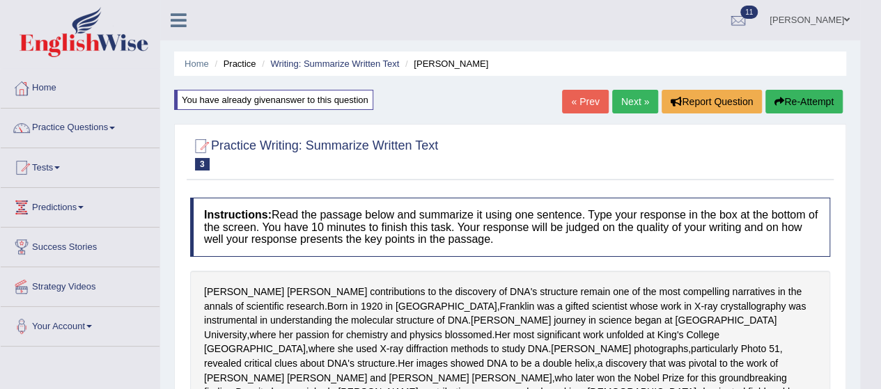
click at [797, 105] on button "Re-Attempt" at bounding box center [804, 102] width 77 height 24
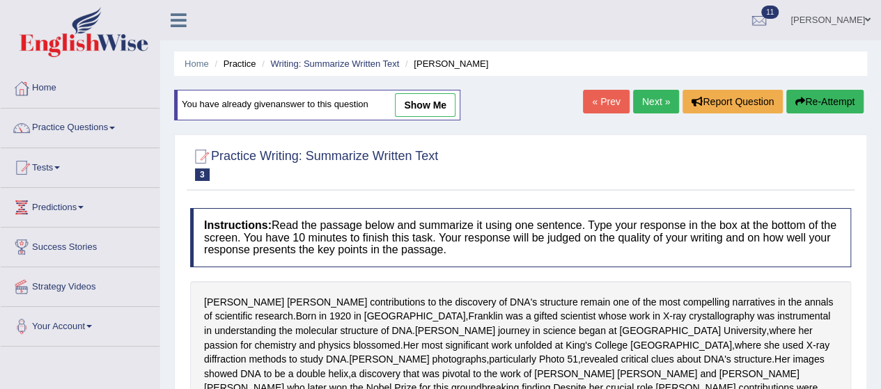
click at [797, 105] on icon "button" at bounding box center [801, 102] width 10 height 10
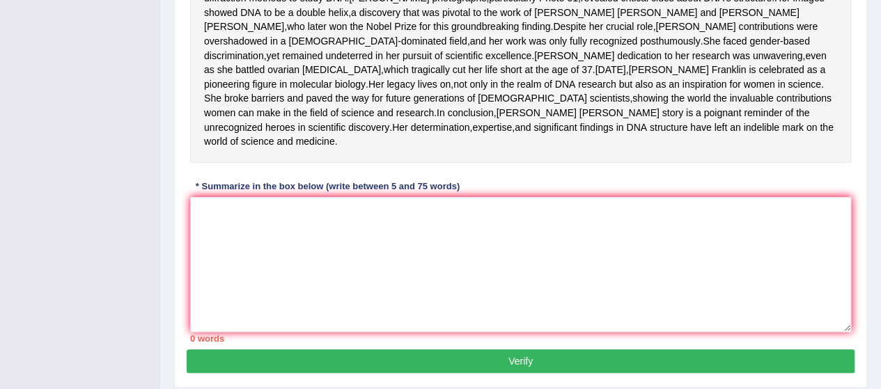
scroll to position [362, 0]
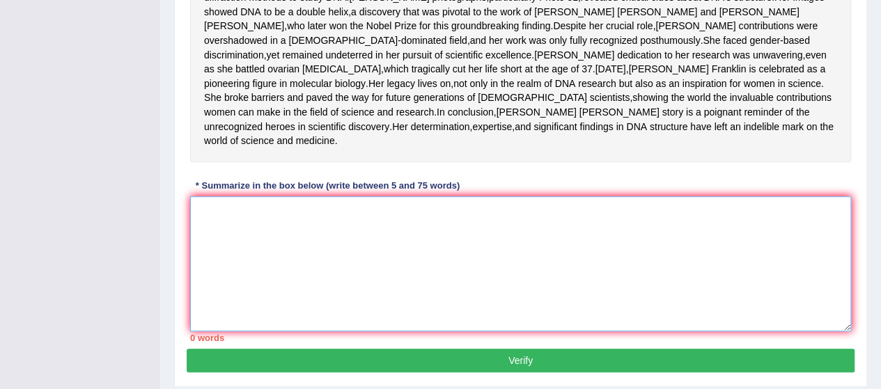
click at [284, 281] on textarea at bounding box center [520, 263] width 661 height 135
paste textarea "[PERSON_NAME]'s contributions to the discovery of DNA's structure remains one o…"
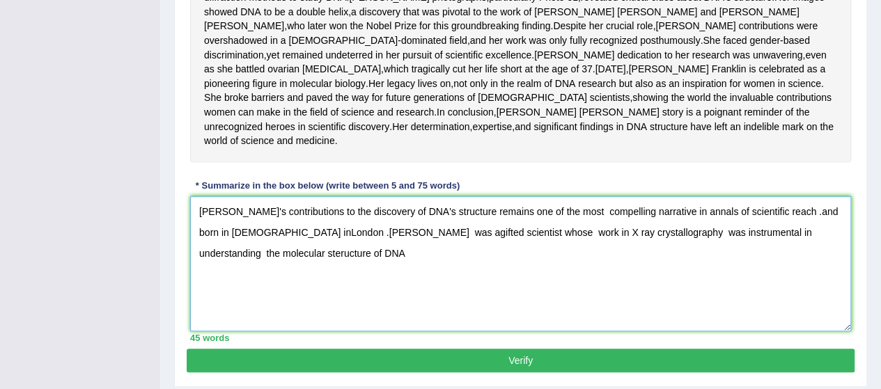
click at [828, 277] on textarea "[PERSON_NAME]'s contributions to the discovery of DNA's structure remains one o…" at bounding box center [520, 263] width 661 height 135
click at [307, 296] on textarea "[PERSON_NAME]'s contributions to the discovery of DNA's structure remains one o…" at bounding box center [520, 263] width 661 height 135
click at [265, 292] on textarea "[PERSON_NAME]'s contributions to the discovery of DNA's structure remains one o…" at bounding box center [520, 263] width 661 height 135
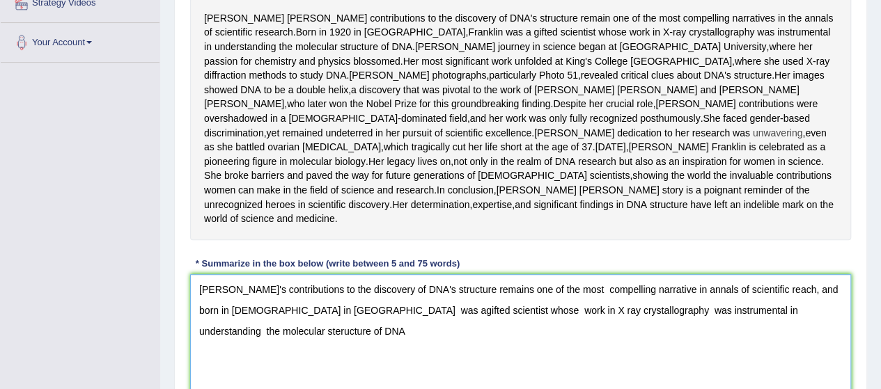
scroll to position [286, 0]
click at [609, 340] on textarea "Rosalind Franbklin's contributions to the discovery of DNA's structure remains …" at bounding box center [520, 340] width 661 height 135
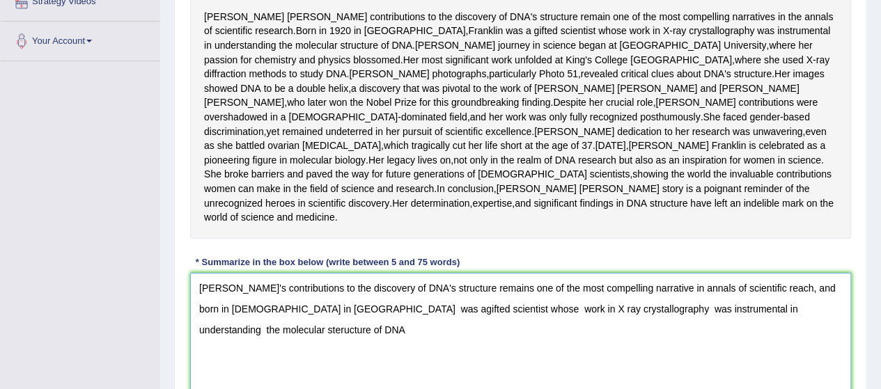
click at [820, 348] on textarea "Rosalind Franbklin's contributions to the discovery of DNA's structure remains …" at bounding box center [520, 340] width 661 height 135
click at [319, 362] on textarea "Rosalind Franbklin's contributions to the discovery of DNA's structure remains …" at bounding box center [520, 340] width 661 height 135
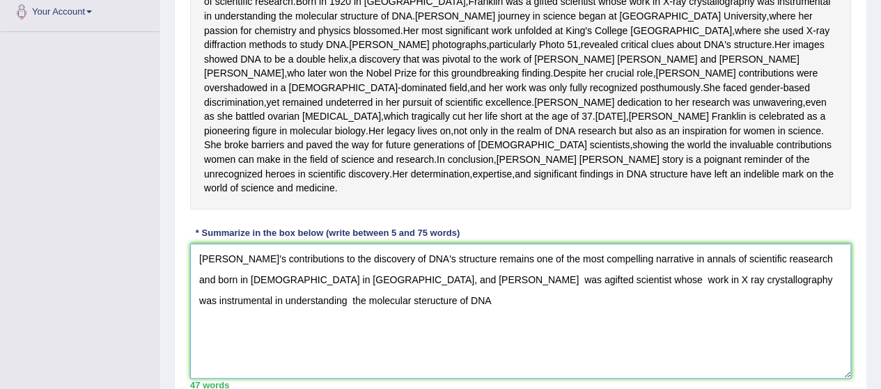
scroll to position [316, 0]
click at [557, 330] on textarea "Rosalind Franbklin's contributions to the discovery of DNA's structure remains …" at bounding box center [520, 310] width 661 height 135
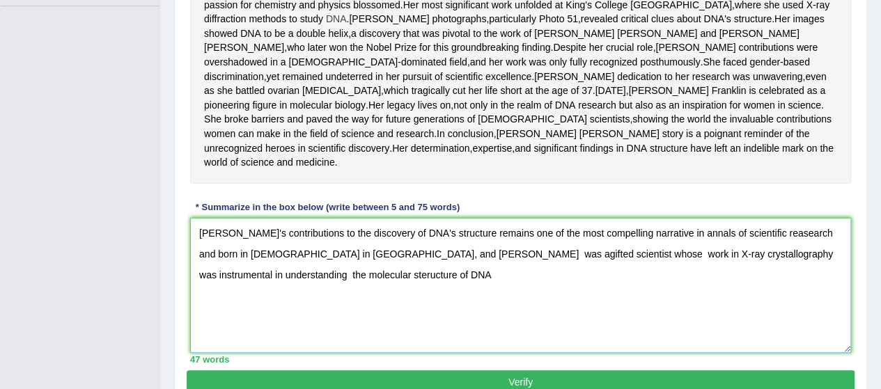
scroll to position [343, 0]
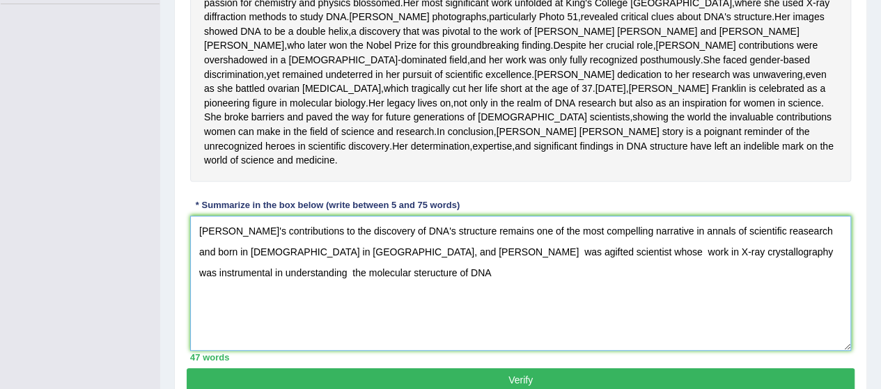
click at [327, 336] on textarea "Rosalind Franbklin's contributions to the discovery of DNA's structure remains …" at bounding box center [520, 283] width 661 height 135
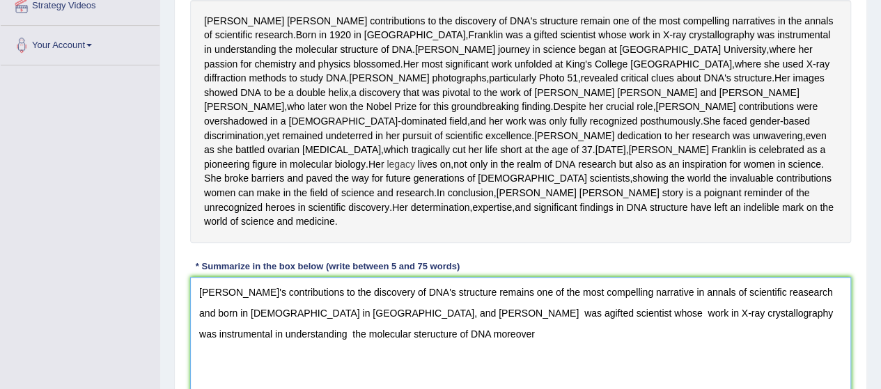
scroll to position [351, 0]
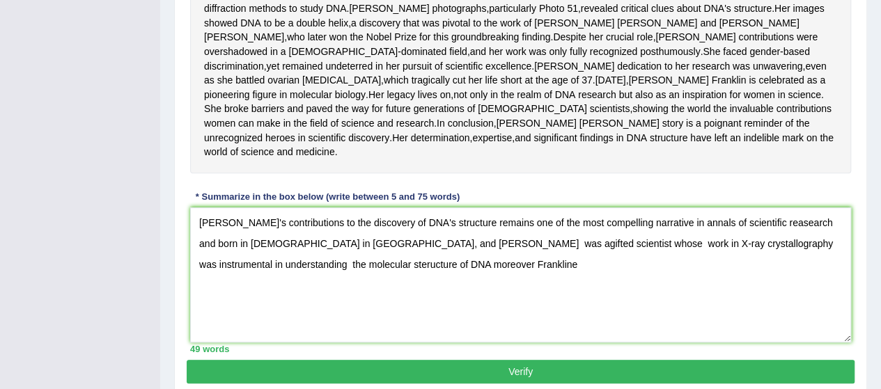
drag, startPoint x: 582, startPoint y: 215, endPoint x: 891, endPoint y: -84, distance: 430.1
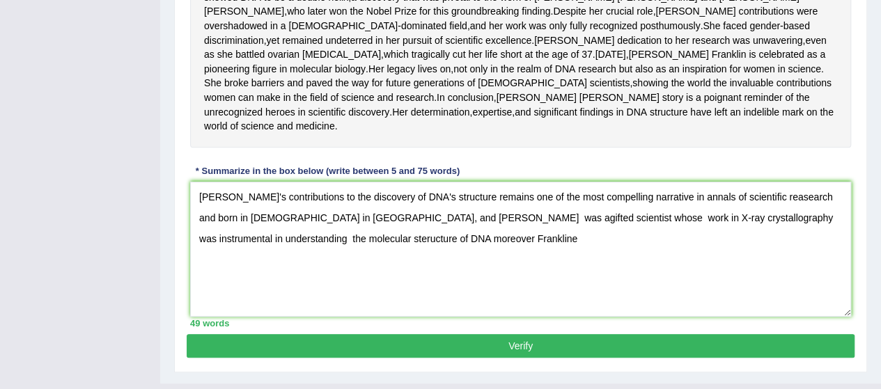
scroll to position [379, 0]
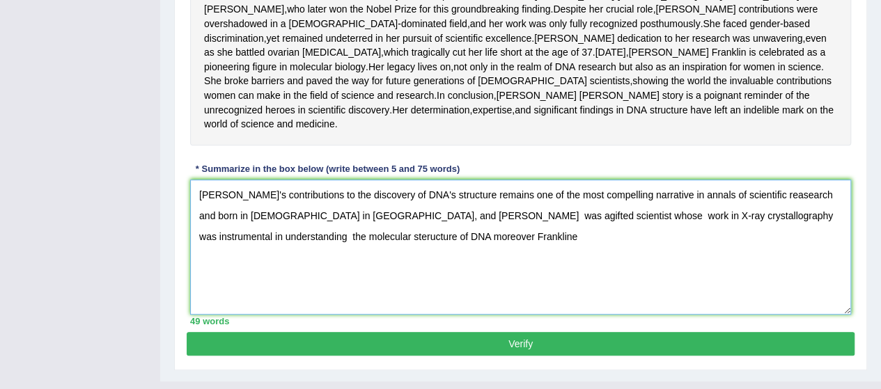
click at [196, 263] on textarea "Rosalind Franbklin's contributions to the discovery of DNA's structure remains …" at bounding box center [520, 247] width 661 height 135
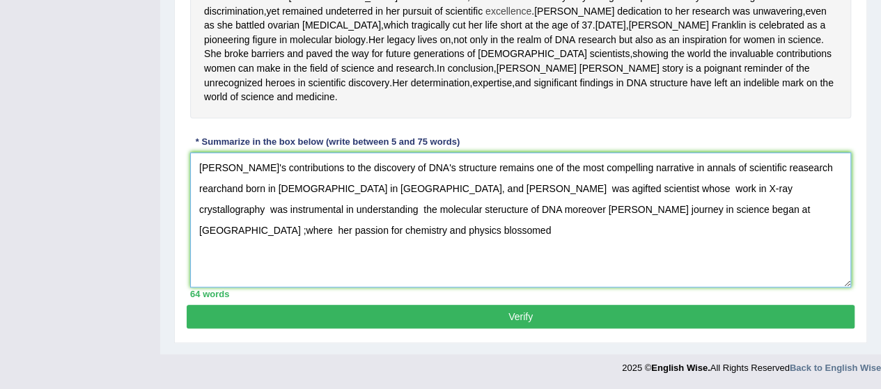
scroll to position [460, 0]
type textarea "Rosalind Franbklin's contributions to the discovery of DNA's structure remains …"
click at [465, 314] on button "Verify" at bounding box center [521, 317] width 668 height 24
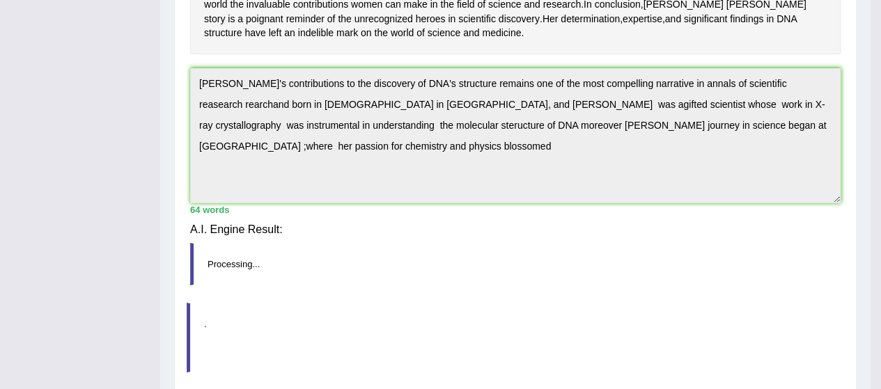
scroll to position [442, 0]
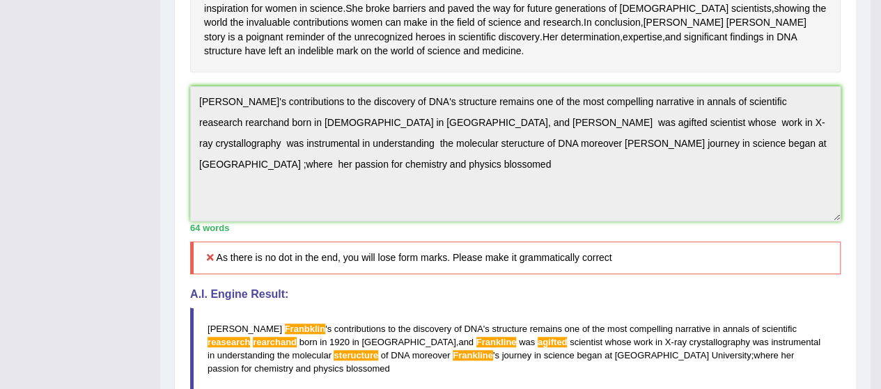
click at [440, 274] on h5 "As there is no dot in the end, you will lose form marks. Please make it grammat…" at bounding box center [515, 258] width 651 height 33
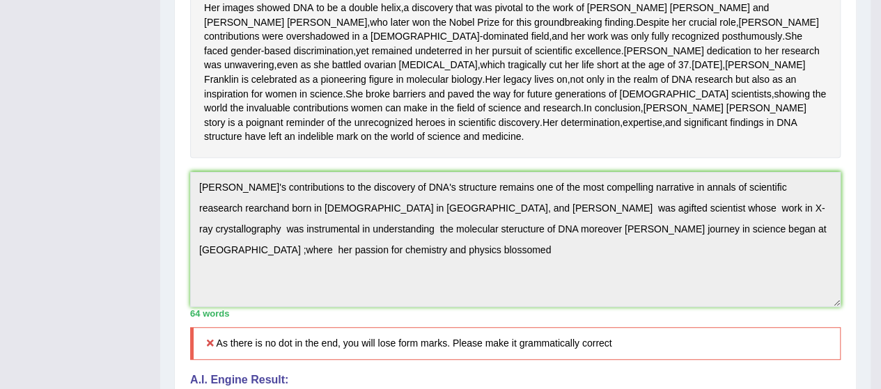
scroll to position [328, 0]
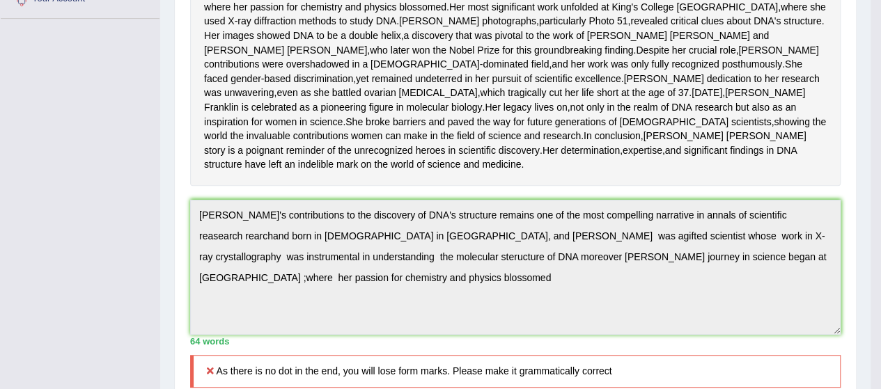
click at [643, 173] on div "Rosalind Franklin's contributions to the discovery of DNA's structure remain on…" at bounding box center [515, 64] width 651 height 243
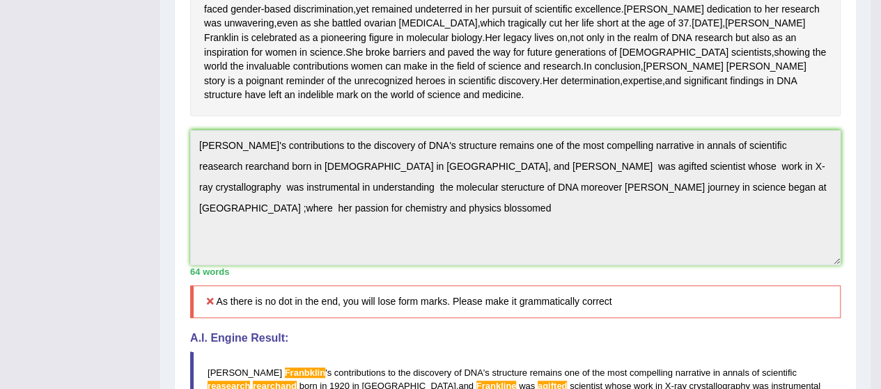
scroll to position [370, 0]
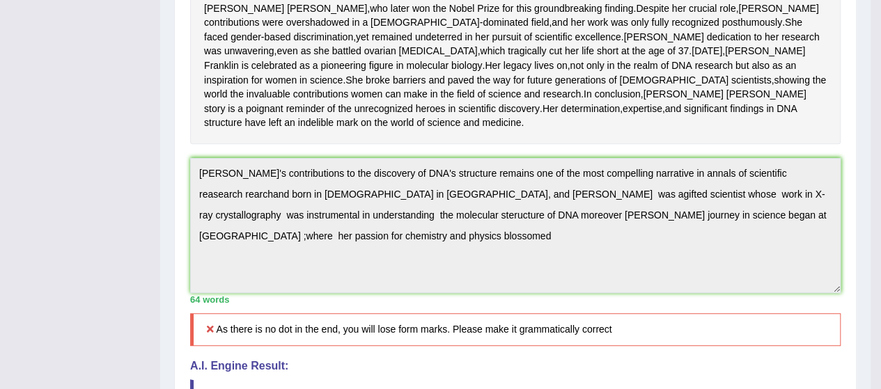
click at [188, 108] on div "Instructions: Read the passage below and summarize it using one sentence. Type …" at bounding box center [516, 208] width 658 height 775
click at [305, 300] on div "Practice Writing: Summarize Written Text 3 [PERSON_NAME] Instructions: Read the…" at bounding box center [515, 217] width 683 height 927
click at [233, 346] on div "Home Practice Writing: Summarize Written Text Rosalid Franklin You have already…" at bounding box center [515, 160] width 711 height 1061
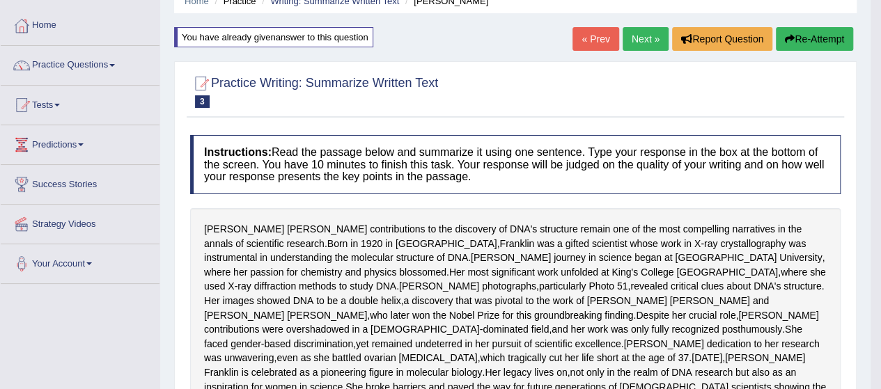
scroll to position [0, 0]
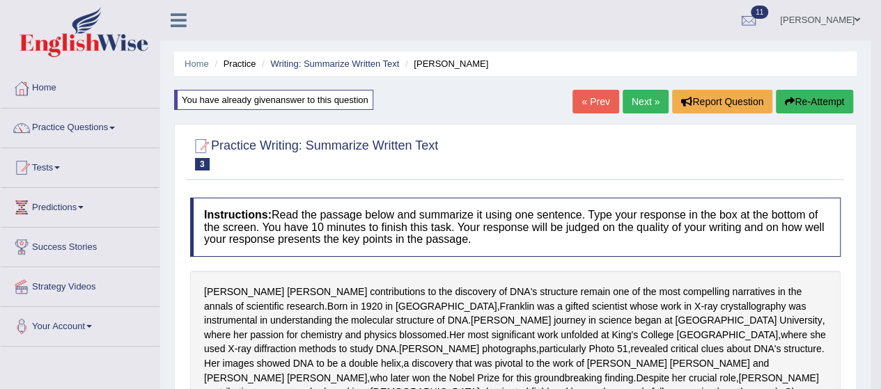
click at [793, 95] on button "Re-Attempt" at bounding box center [814, 102] width 77 height 24
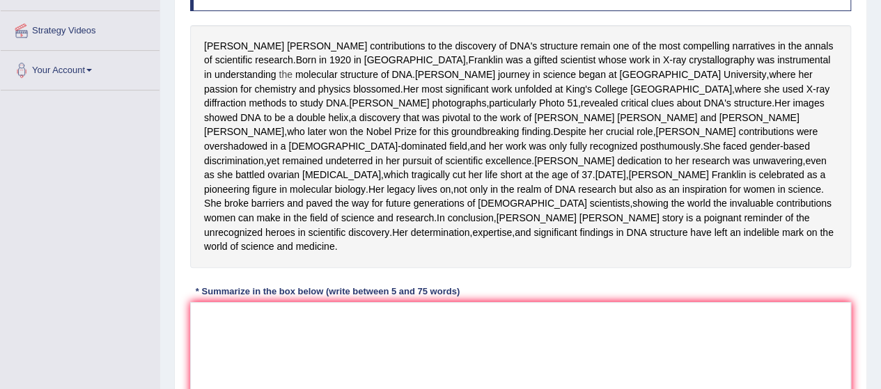
scroll to position [279, 0]
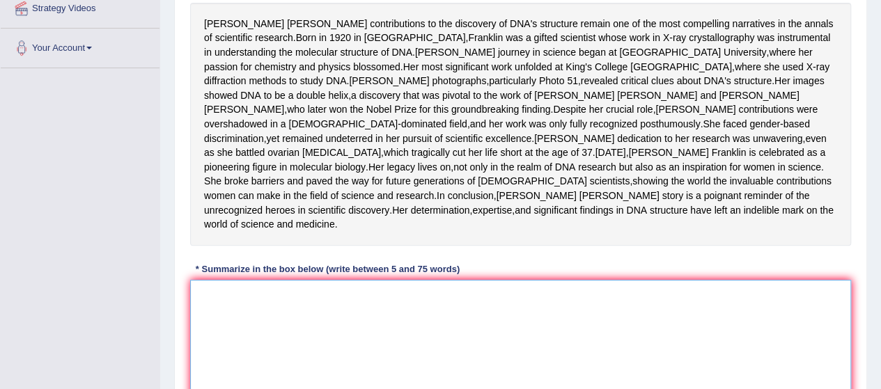
click at [450, 364] on textarea at bounding box center [520, 347] width 661 height 135
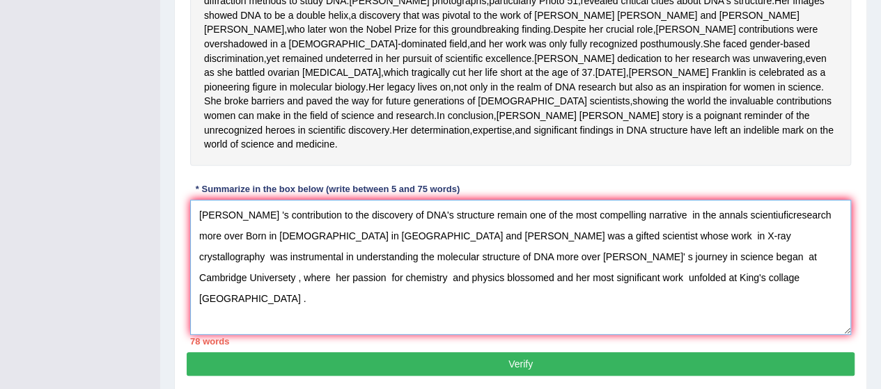
scroll to position [378, 0]
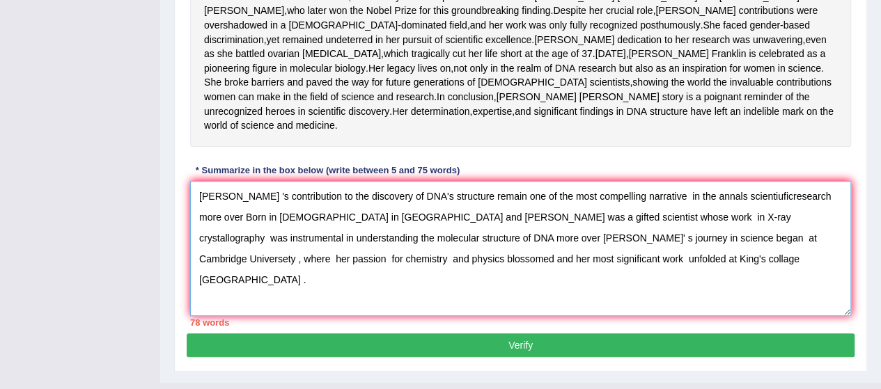
drag, startPoint x: 226, startPoint y: 309, endPoint x: 192, endPoint y: 79, distance: 232.4
click at [192, 79] on div "Instructions: Read the passage below and summarize it using one sentence. Type …" at bounding box center [521, 79] width 668 height 510
drag, startPoint x: 190, startPoint y: 80, endPoint x: 227, endPoint y: 228, distance: 152.2
click at [244, 235] on div "Instructions: Read the passage below and summarize it using one sentence. Type …" at bounding box center [521, 79] width 668 height 510
drag, startPoint x: 220, startPoint y: 240, endPoint x: 341, endPoint y: 267, distance: 124.1
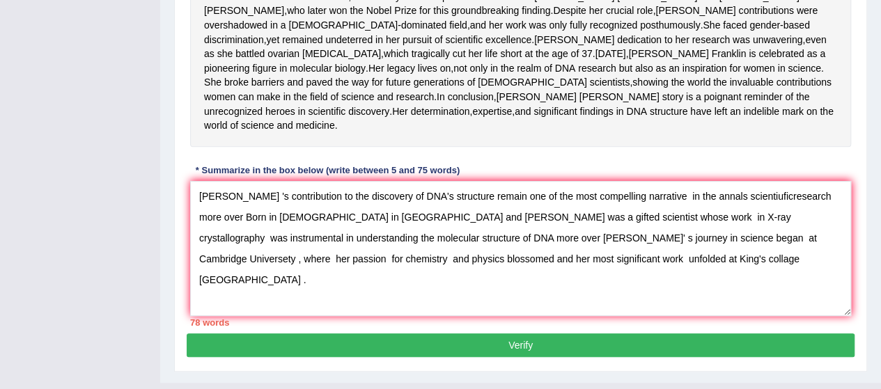
click at [347, 266] on div "Instructions: Read the passage below and summarize it using one sentence. Type …" at bounding box center [521, 79] width 668 height 510
drag, startPoint x: 217, startPoint y: 333, endPoint x: 192, endPoint y: 182, distance: 153.2
click at [196, 178] on div "Home Practice Writing: Summarize Written Text [PERSON_NAME] You have already gi…" at bounding box center [520, 2] width 721 height 761
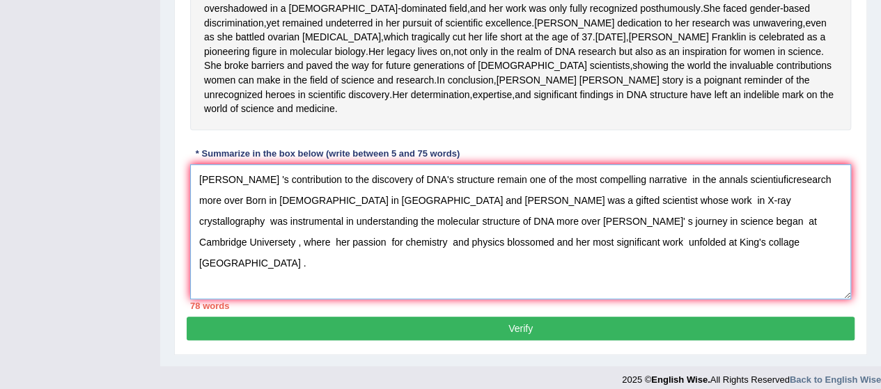
scroll to position [396, 0]
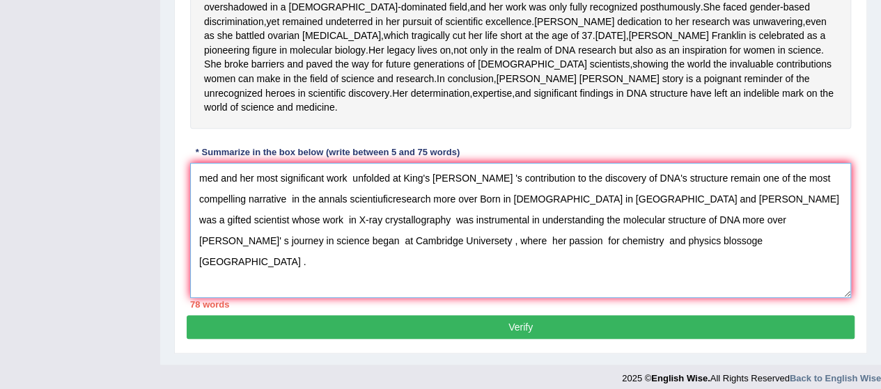
type textarea "med and her most significant work unfolded at King's [PERSON_NAME] 's contribut…"
drag, startPoint x: 257, startPoint y: 213, endPoint x: 244, endPoint y: 217, distance: 13.7
click at [250, 215] on div "Instructions: Read the passage below and summarize it using one sentence. Type …" at bounding box center [521, 61] width 668 height 510
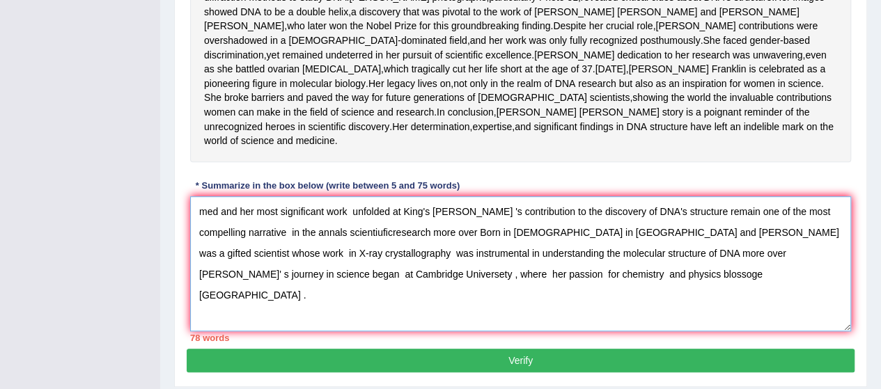
scroll to position [390, 0]
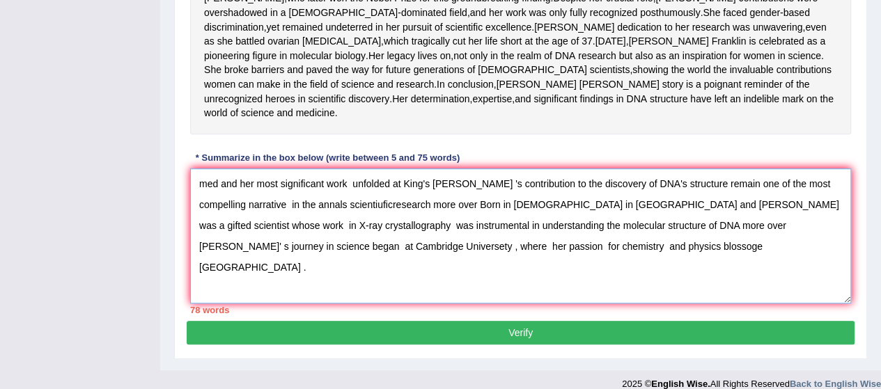
click at [247, 261] on textarea "med and her most significant work unfolded at King's [PERSON_NAME] 's contribut…" at bounding box center [520, 236] width 661 height 135
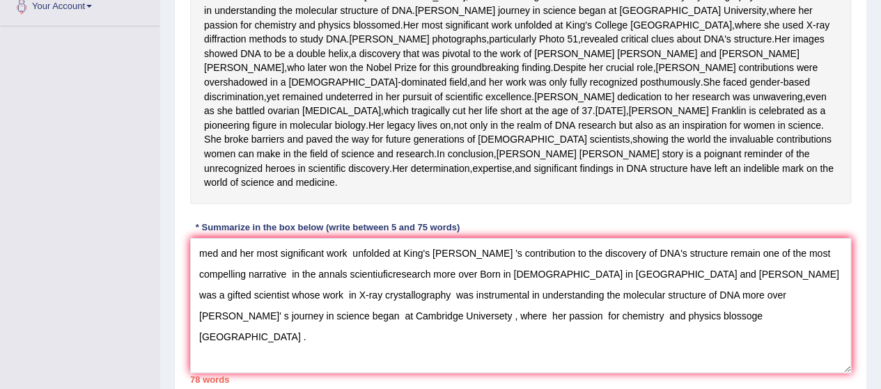
drag, startPoint x: 211, startPoint y: 291, endPoint x: 189, endPoint y: 335, distance: 49.9
click at [189, 334] on div "Instructions: Read the passage below and summarize it using one sentence. Type …" at bounding box center [521, 136] width 668 height 510
drag, startPoint x: 187, startPoint y: 332, endPoint x: 448, endPoint y: 267, distance: 268.7
click at [449, 267] on div "Instructions: Read the passage below and summarize it using one sentence. Type …" at bounding box center [521, 136] width 668 height 510
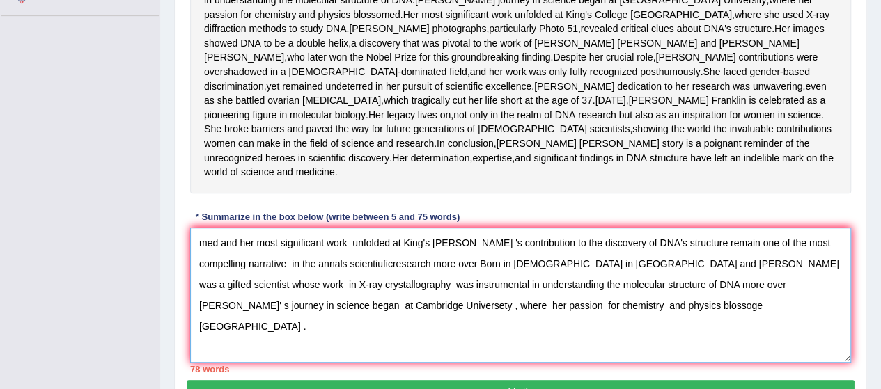
drag, startPoint x: 376, startPoint y: 386, endPoint x: 127, endPoint y: 313, distance: 259.9
click at [135, 306] on div "Toggle navigation Home Practice Questions Speaking Practice Read Aloud Repeat S…" at bounding box center [440, 63] width 881 height 789
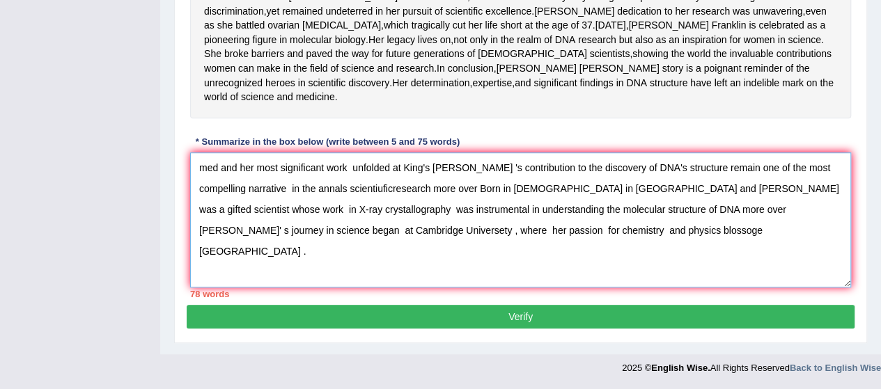
scroll to position [457, 0]
click at [323, 325] on button "Verify" at bounding box center [521, 317] width 668 height 24
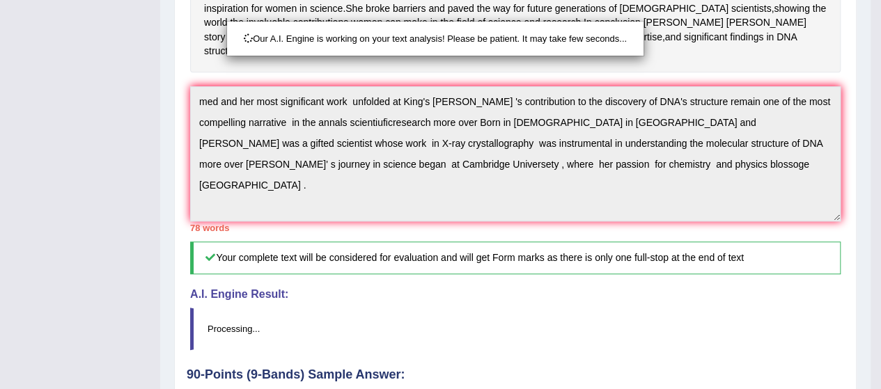
click at [327, 312] on div "Our A.I. Engine is working on your text analysis! Please be patient. It may tak…" at bounding box center [440, 194] width 881 height 389
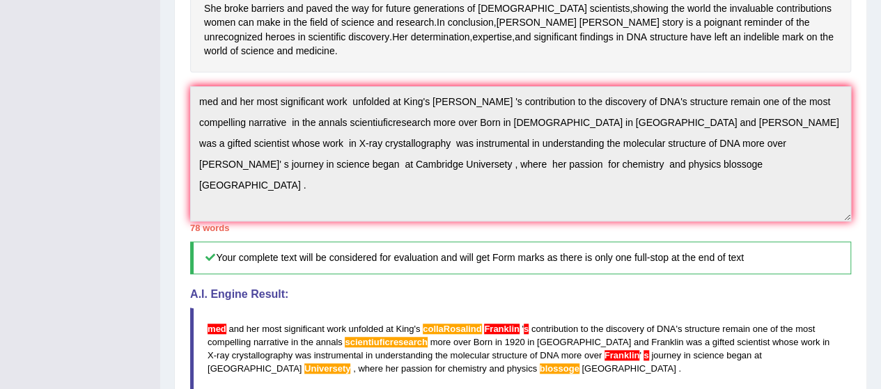
click at [324, 301] on h4 "A.I. Engine Result:" at bounding box center [520, 294] width 661 height 13
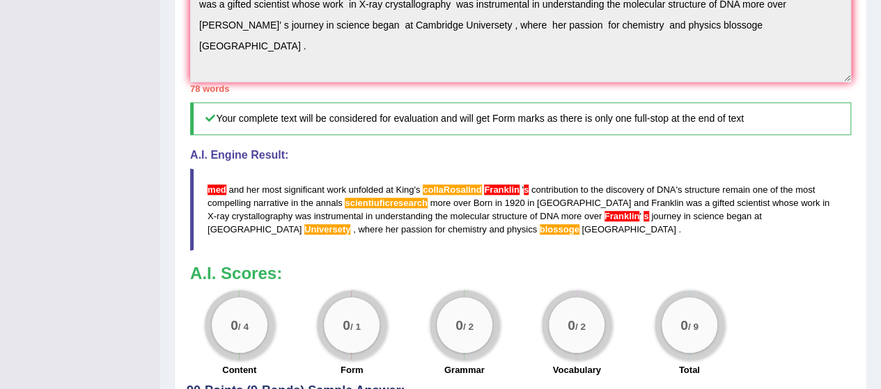
scroll to position [651, 0]
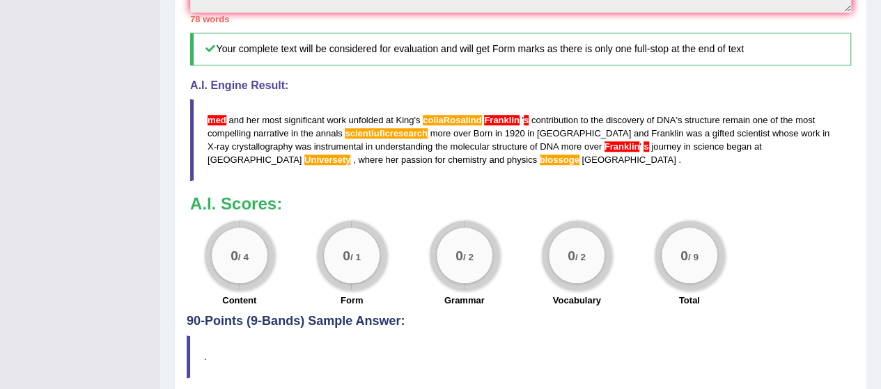
drag, startPoint x: 309, startPoint y: 373, endPoint x: 303, endPoint y: 187, distance: 186.1
drag, startPoint x: 118, startPoint y: 52, endPoint x: 320, endPoint y: 417, distance: 417.0
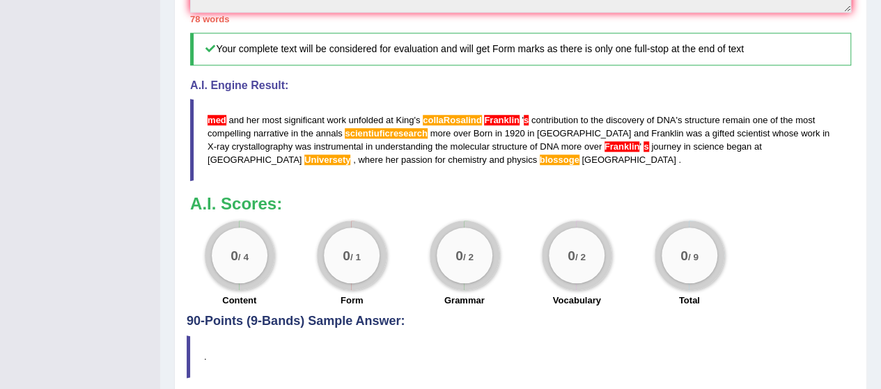
drag, startPoint x: 534, startPoint y: 215, endPoint x: 548, endPoint y: 227, distance: 18.3
click at [552, 181] on blockquote "med and her most significant work unfolded at King ' s collaRosalind Franklin '…" at bounding box center [520, 140] width 661 height 82
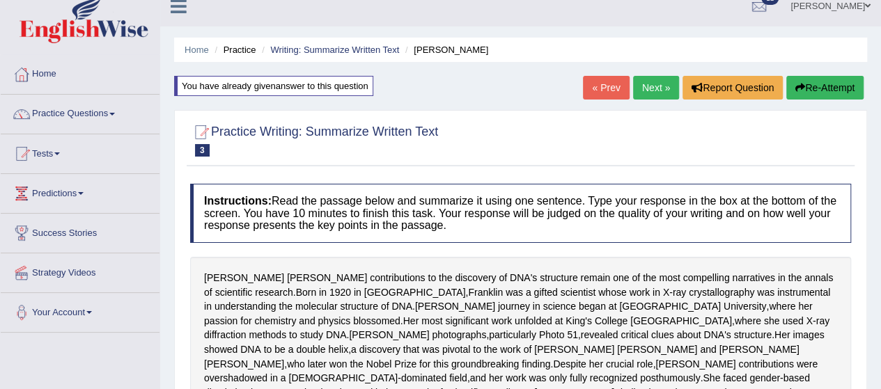
scroll to position [0, 0]
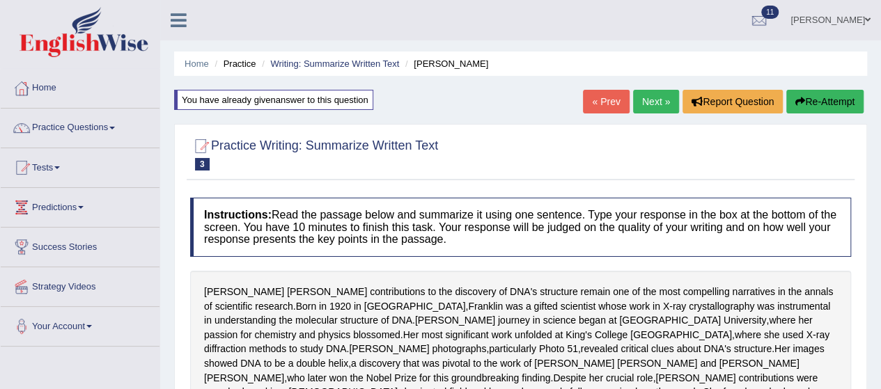
click at [649, 100] on link "Next »" at bounding box center [656, 102] width 46 height 24
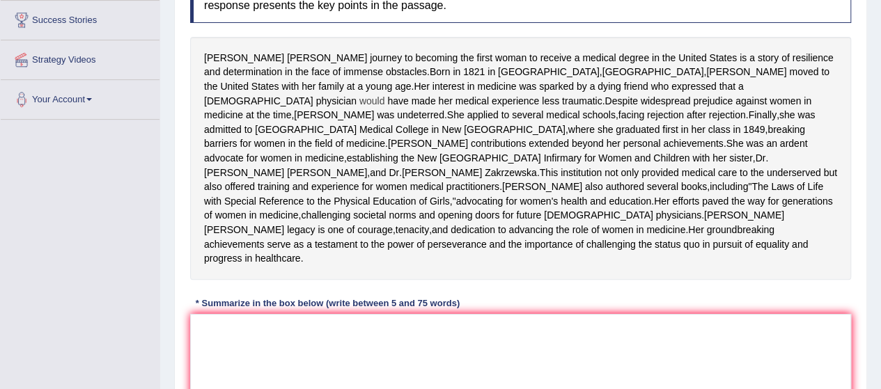
scroll to position [209, 0]
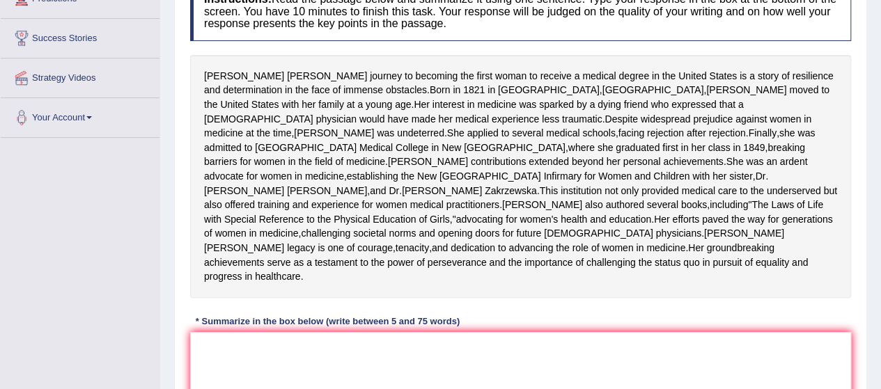
click at [605, 298] on div "[PERSON_NAME] journey to becoming the first woman to receive a medical degree i…" at bounding box center [520, 176] width 661 height 243
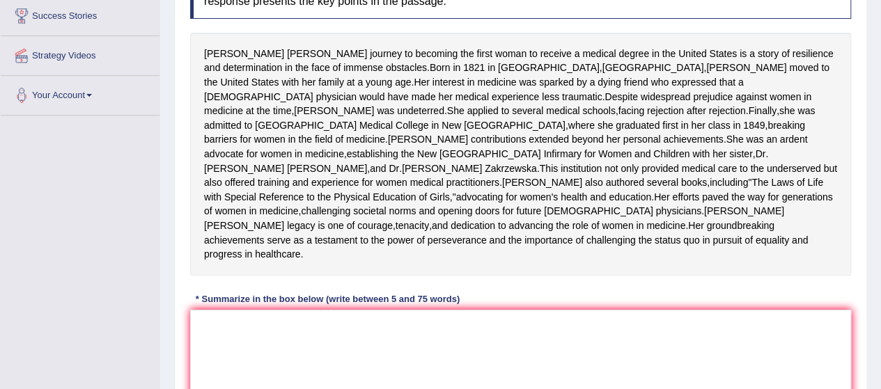
scroll to position [0, 0]
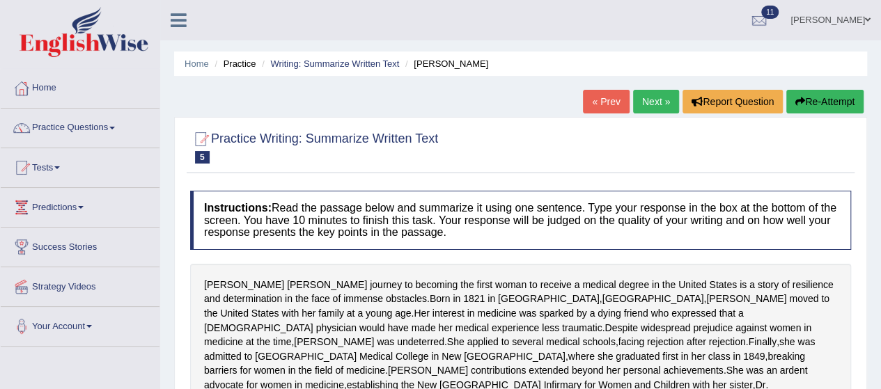
click at [796, 100] on icon "button" at bounding box center [801, 102] width 10 height 10
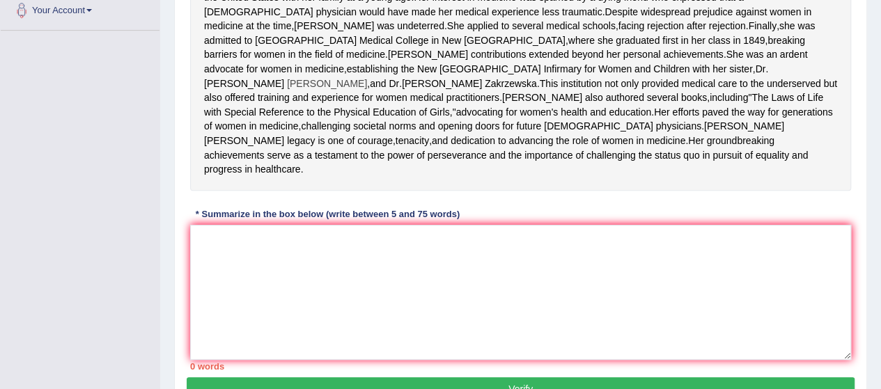
scroll to position [348, 0]
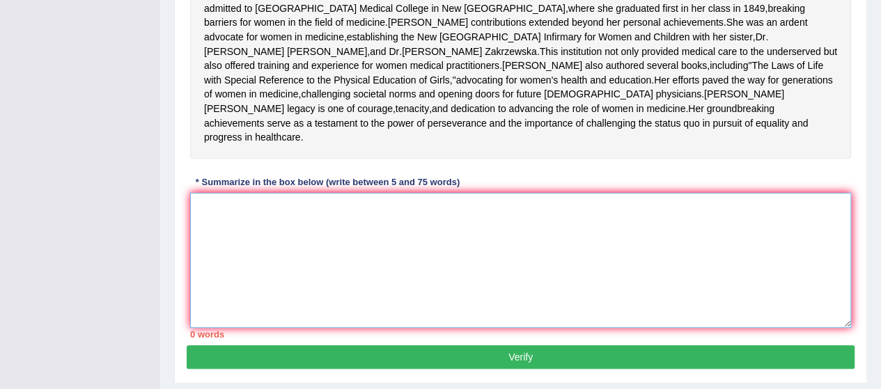
click at [242, 282] on textarea at bounding box center [520, 260] width 661 height 135
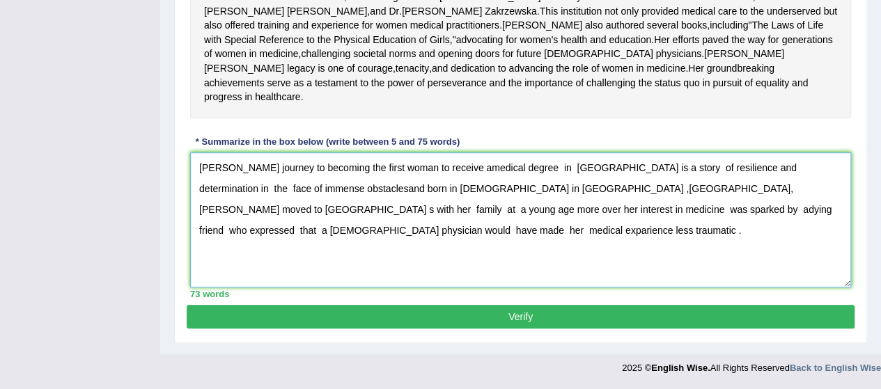
scroll to position [457, 0]
type textarea "[PERSON_NAME] journey to becoming the first woman to receive amedical degree in…"
click at [511, 322] on button "Verify" at bounding box center [521, 317] width 668 height 24
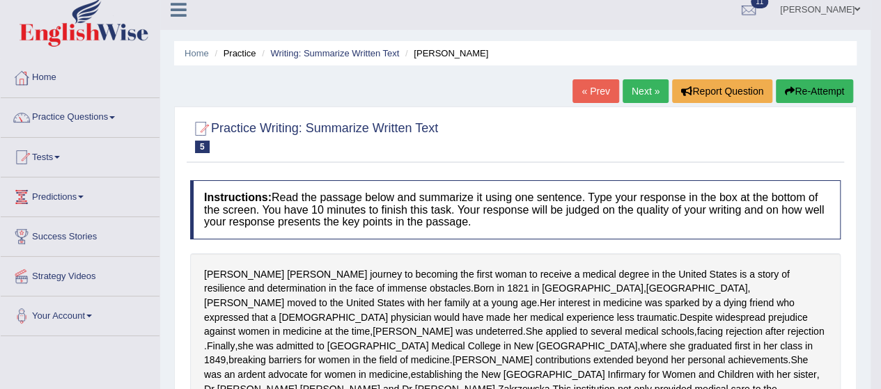
scroll to position [0, 0]
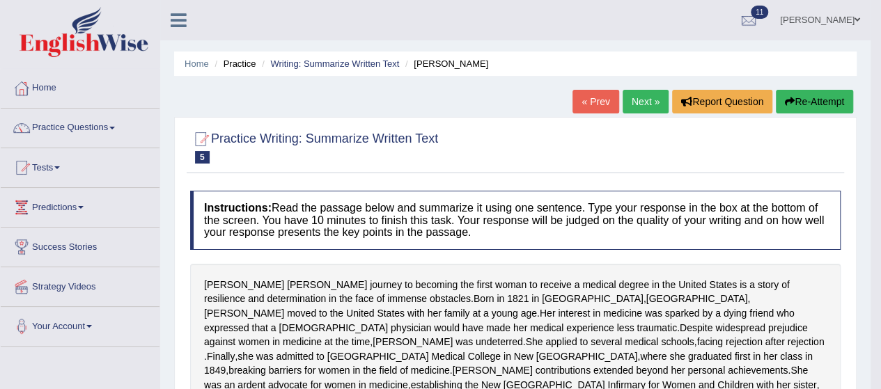
click at [634, 91] on link "Next »" at bounding box center [646, 102] width 46 height 24
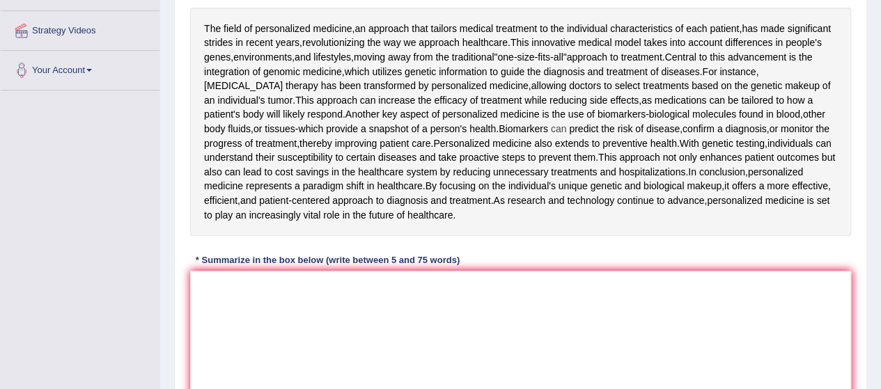
scroll to position [279, 0]
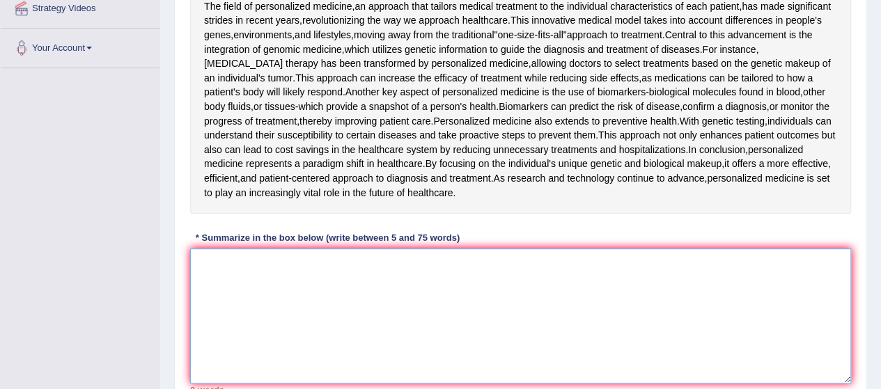
click at [212, 275] on textarea at bounding box center [520, 316] width 661 height 135
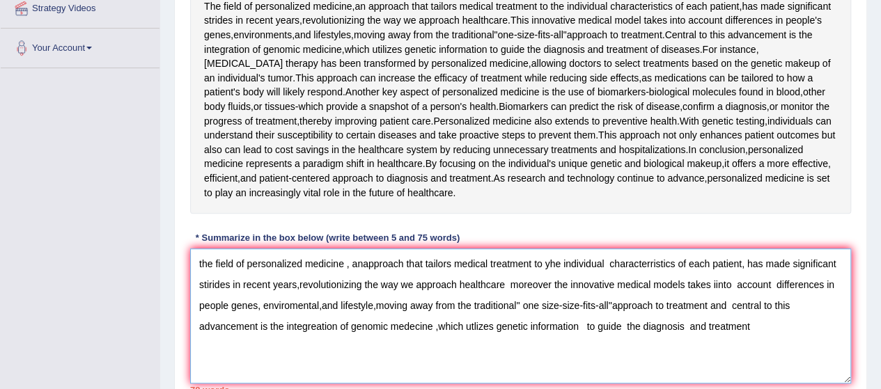
type textarea "the field of personalized medicine , anapproach that tailors medical treatment …"
drag, startPoint x: 742, startPoint y: 327, endPoint x: 713, endPoint y: 325, distance: 28.6
click at [732, 326] on textarea "the field of personalized medicine , anapproach that tailors medical treatment …" at bounding box center [520, 316] width 661 height 135
drag, startPoint x: 199, startPoint y: 277, endPoint x: 208, endPoint y: 270, distance: 12.0
click at [208, 270] on textarea "the field of personalized medicine , anapproach that tailors medical treatment …" at bounding box center [520, 316] width 661 height 135
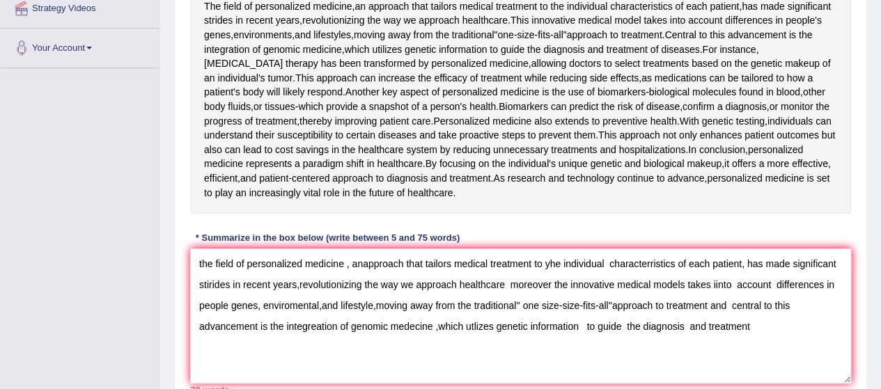
click at [183, 281] on div "Practice Writing: Summarize Written Text 6 Personalized Medicine Instructions: …" at bounding box center [520, 138] width 693 height 601
drag, startPoint x: 195, startPoint y: 268, endPoint x: 789, endPoint y: 326, distance: 596.4
click at [794, 328] on textarea "the field of personalized medicine , anapproach that tailors medical treatment …" at bounding box center [520, 316] width 661 height 135
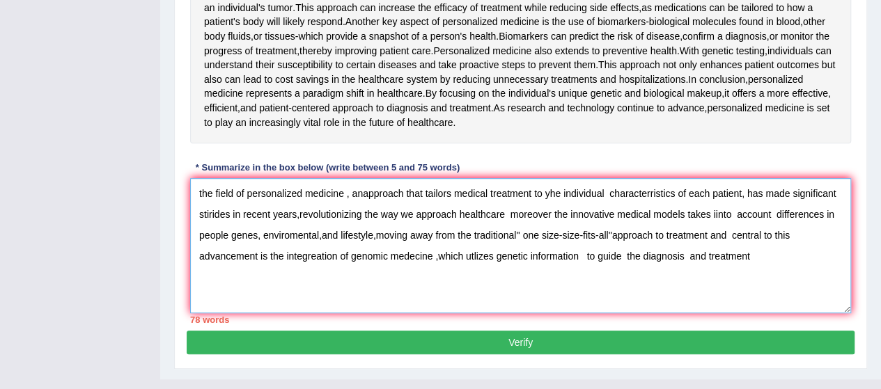
scroll to position [371, 0]
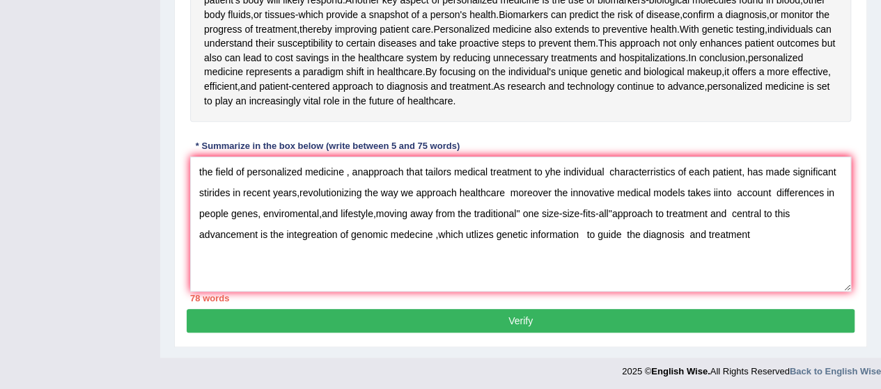
click at [428, 311] on button "Verify" at bounding box center [521, 321] width 668 height 24
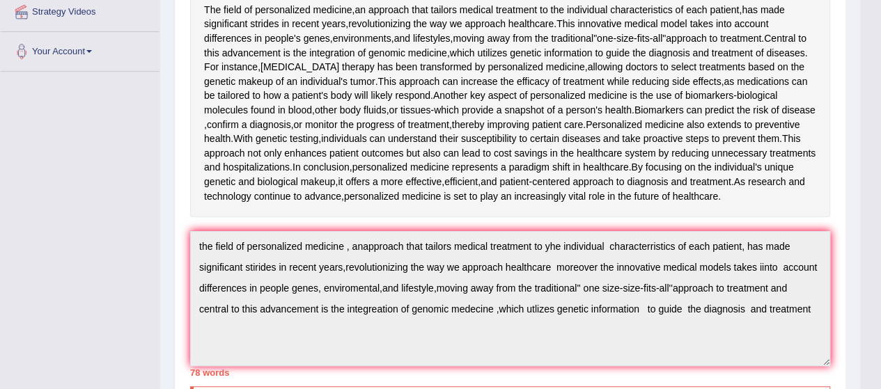
scroll to position [224, 0]
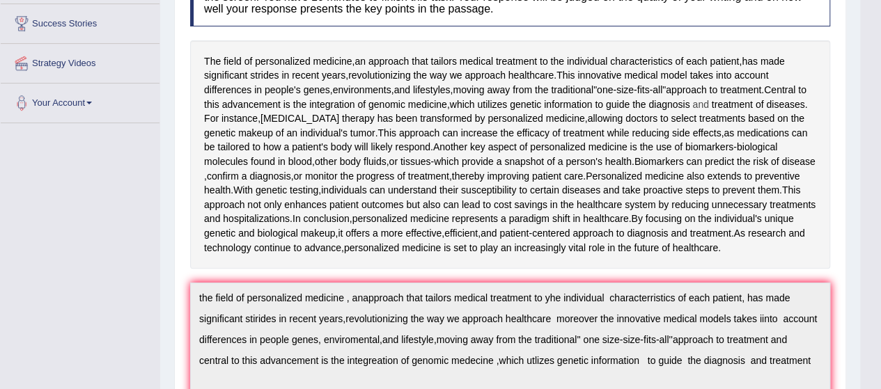
click at [709, 107] on span "and" at bounding box center [701, 105] width 16 height 15
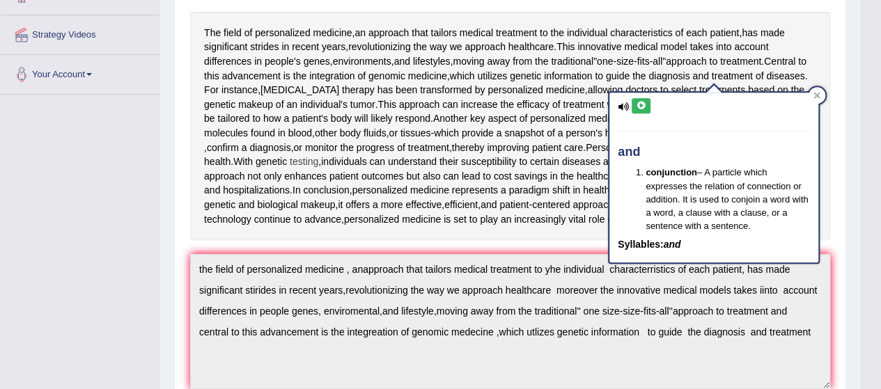
scroll to position [286, 0]
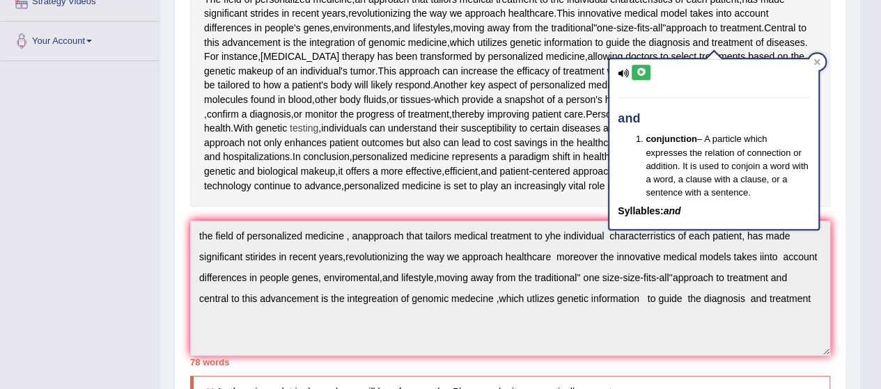
click at [347, 121] on div "The field of personalized medicine , an approach that tailors medical treatment…" at bounding box center [510, 92] width 640 height 229
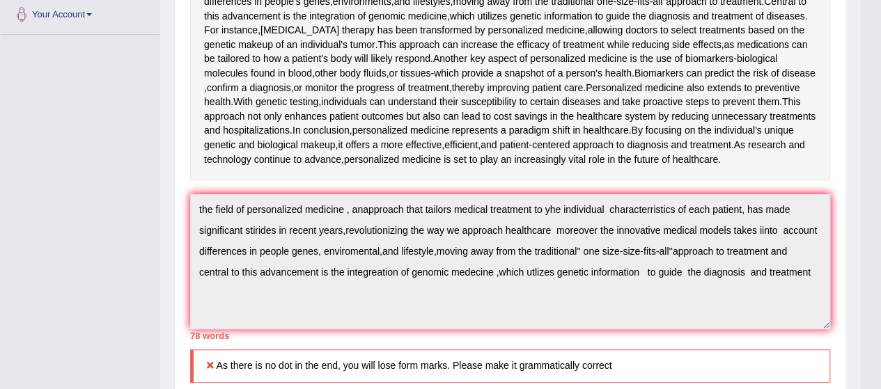
scroll to position [355, 0]
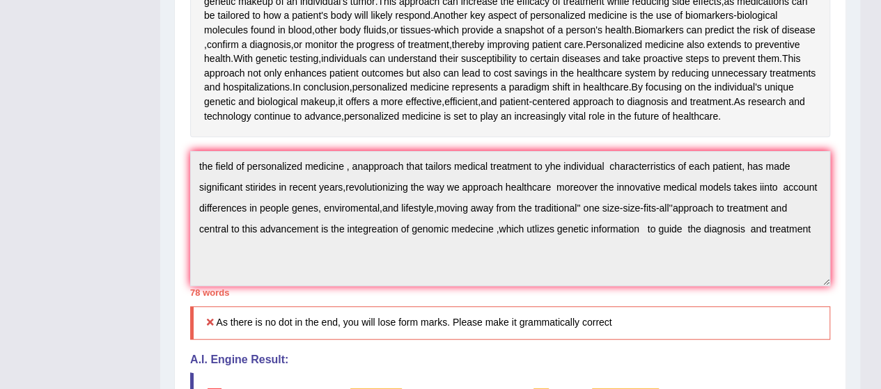
click at [617, 321] on h5 "As there is no dot in the end, you will lose form marks. Please make it grammat…" at bounding box center [510, 323] width 640 height 33
click at [610, 336] on h5 "As there is no dot in the end, you will lose form marks. Please make it grammat…" at bounding box center [510, 323] width 640 height 33
click at [613, 332] on h5 "As there is no dot in the end, you will lose form marks. Please make it grammat…" at bounding box center [510, 323] width 640 height 33
click at [612, 334] on h5 "As there is no dot in the end, you will lose form marks. Please make it grammat…" at bounding box center [510, 323] width 640 height 33
click at [597, 325] on h5 "As there is no dot in the end, you will lose form marks. Please make it grammat…" at bounding box center [510, 323] width 640 height 33
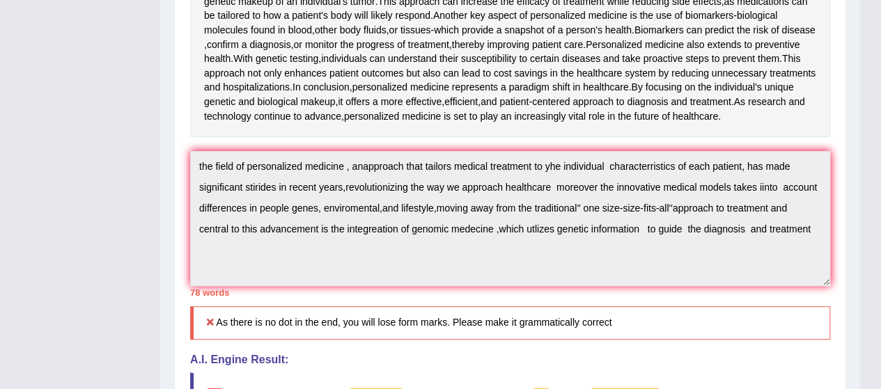
click at [522, 356] on div "Instructions: Read the passage below and summarize it using one sentence. Type …" at bounding box center [510, 209] width 647 height 760
click at [343, 22] on div "The field of personalized medicine , an approach that tailors medical treatment…" at bounding box center [510, 23] width 640 height 229
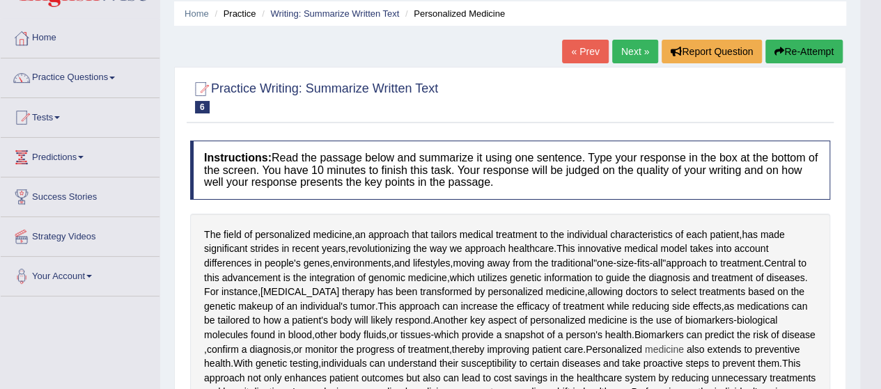
scroll to position [7, 0]
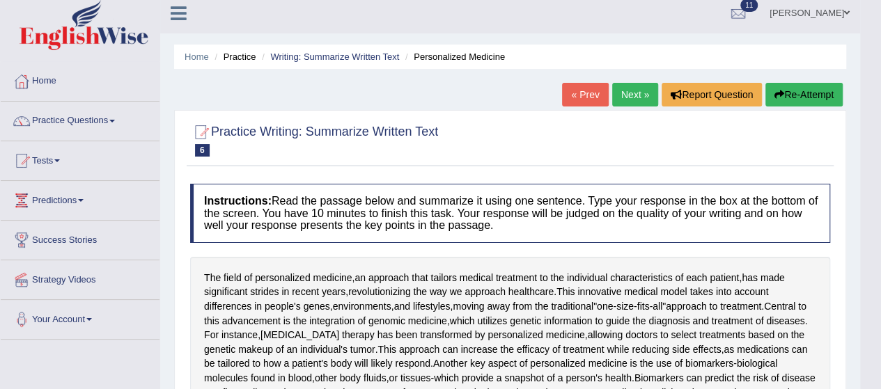
click at [575, 224] on h4 "Instructions: Read the passage below and summarize it using one sentence. Type …" at bounding box center [510, 213] width 640 height 59
click at [575, 225] on h4 "Instructions: Read the passage below and summarize it using one sentence. Type …" at bounding box center [510, 213] width 640 height 59
click at [574, 224] on h4 "Instructions: Read the passage below and summarize it using one sentence. Type …" at bounding box center [510, 213] width 640 height 59
drag, startPoint x: 545, startPoint y: 253, endPoint x: 538, endPoint y: 252, distance: 7.1
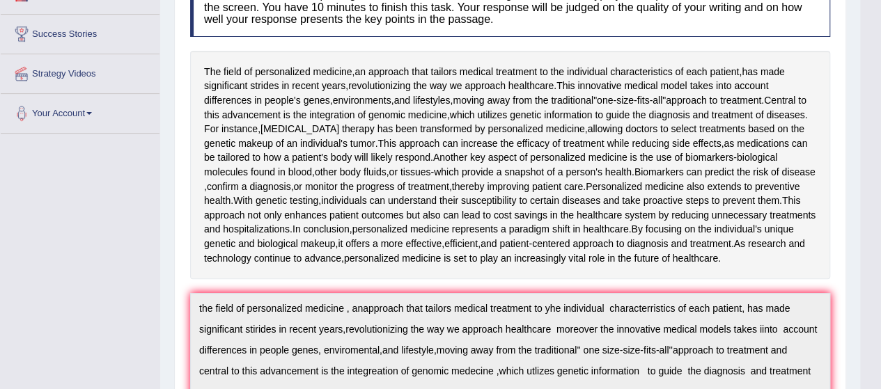
scroll to position [286, 0]
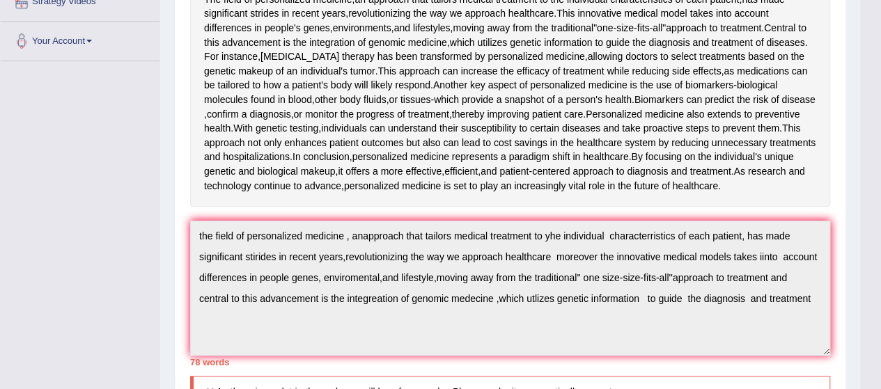
click at [741, 233] on div "Instructions: Read the passage below and summarize it using one sentence. Type …" at bounding box center [510, 278] width 647 height 760
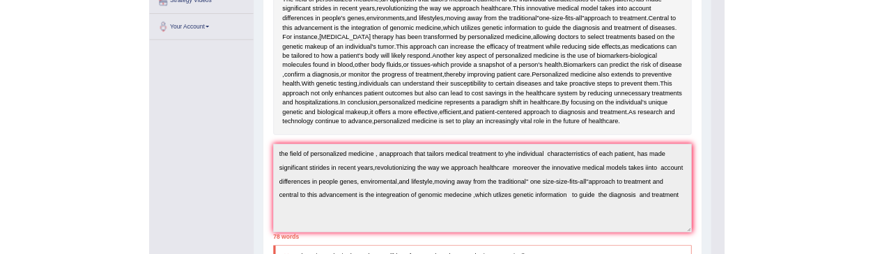
scroll to position [325, 0]
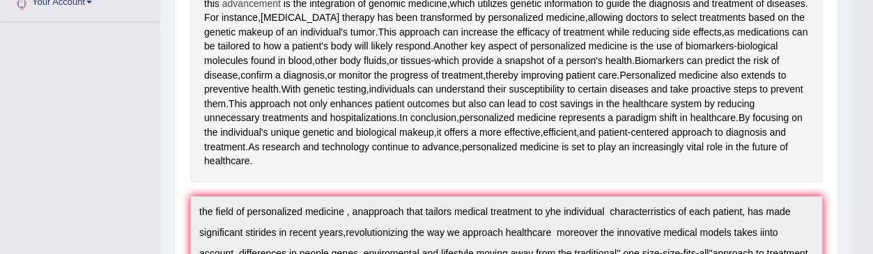
click at [281, 0] on span "advancement" at bounding box center [251, 4] width 59 height 15
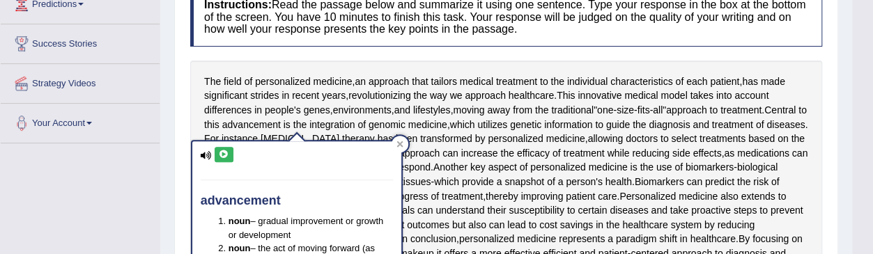
scroll to position [185, 0]
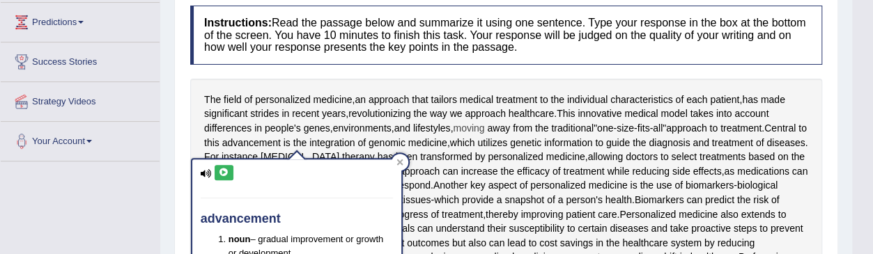
drag, startPoint x: 589, startPoint y: 87, endPoint x: 492, endPoint y: 123, distance: 104.0
click at [493, 121] on div "The field of personalized medicine , an approach that tailors medical treatment…" at bounding box center [506, 200] width 632 height 243
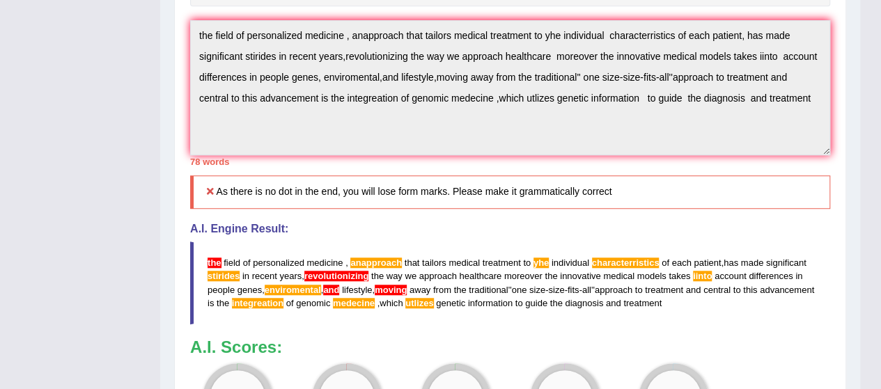
scroll to position [417, 0]
